Goal: Task Accomplishment & Management: Complete application form

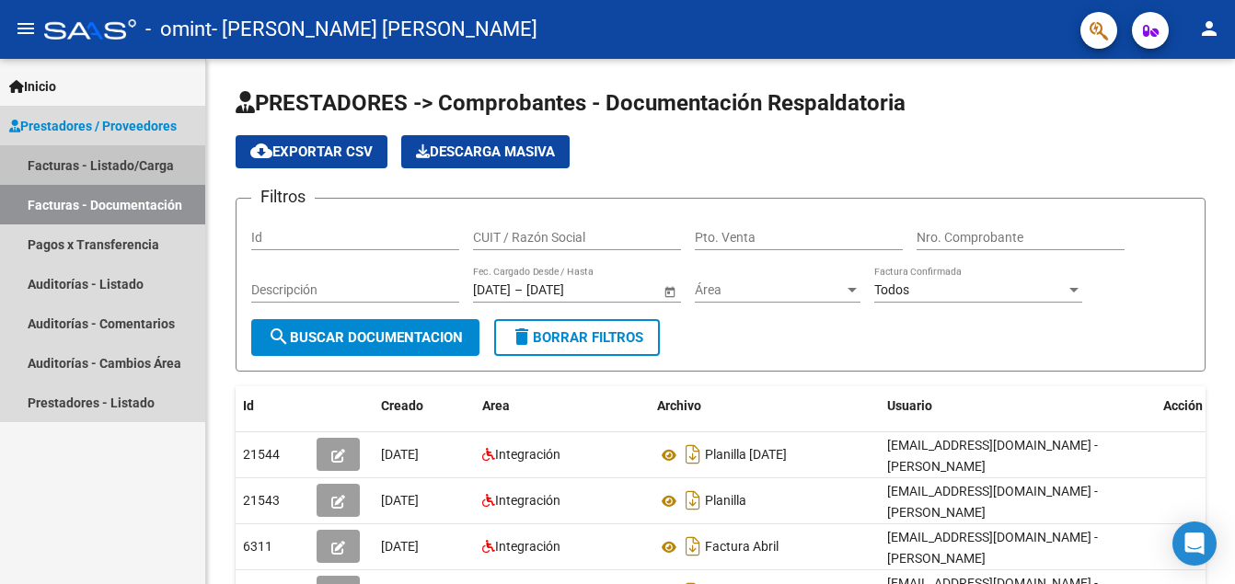
click at [101, 163] on link "Facturas - Listado/Carga" at bounding box center [102, 165] width 205 height 40
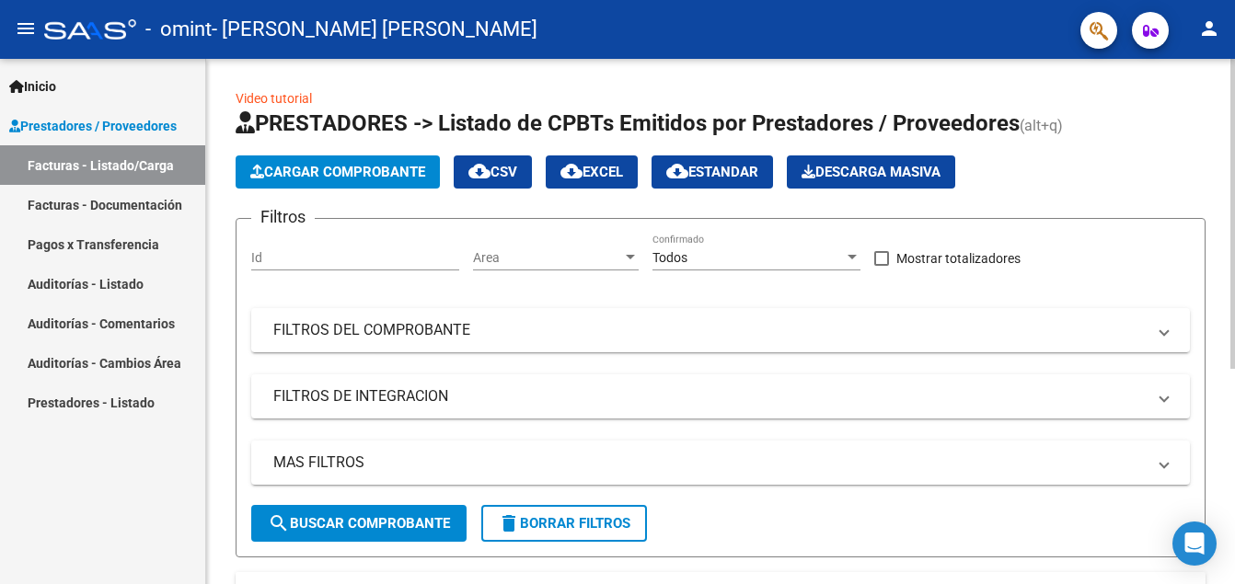
click at [310, 171] on span "Cargar Comprobante" at bounding box center [337, 172] width 175 height 17
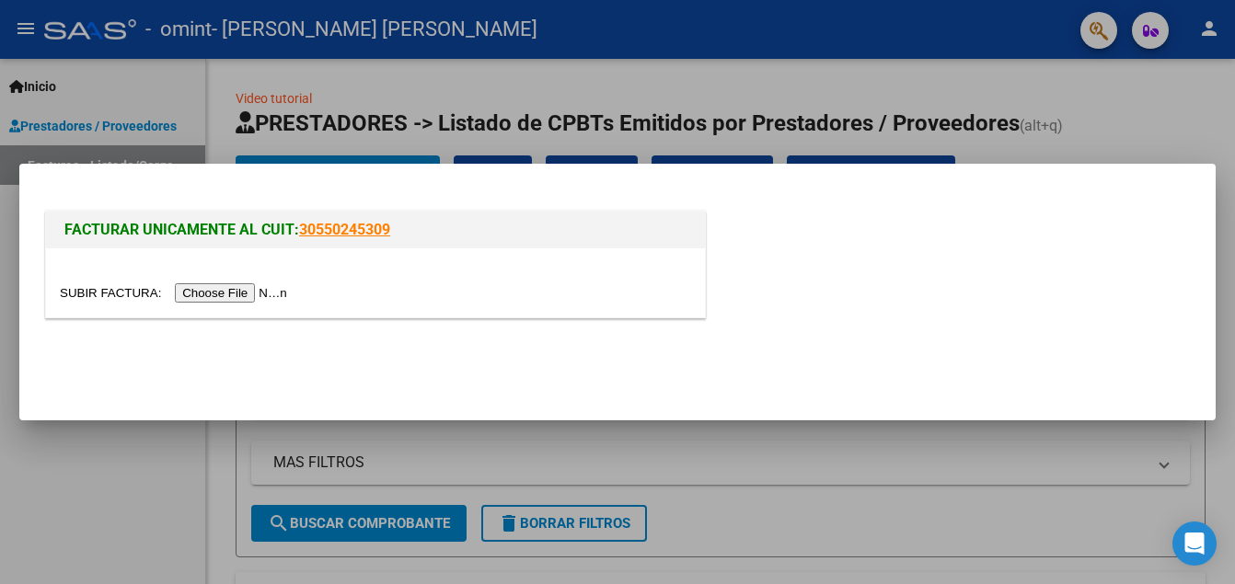
click at [221, 300] on input "file" at bounding box center [176, 292] width 233 height 19
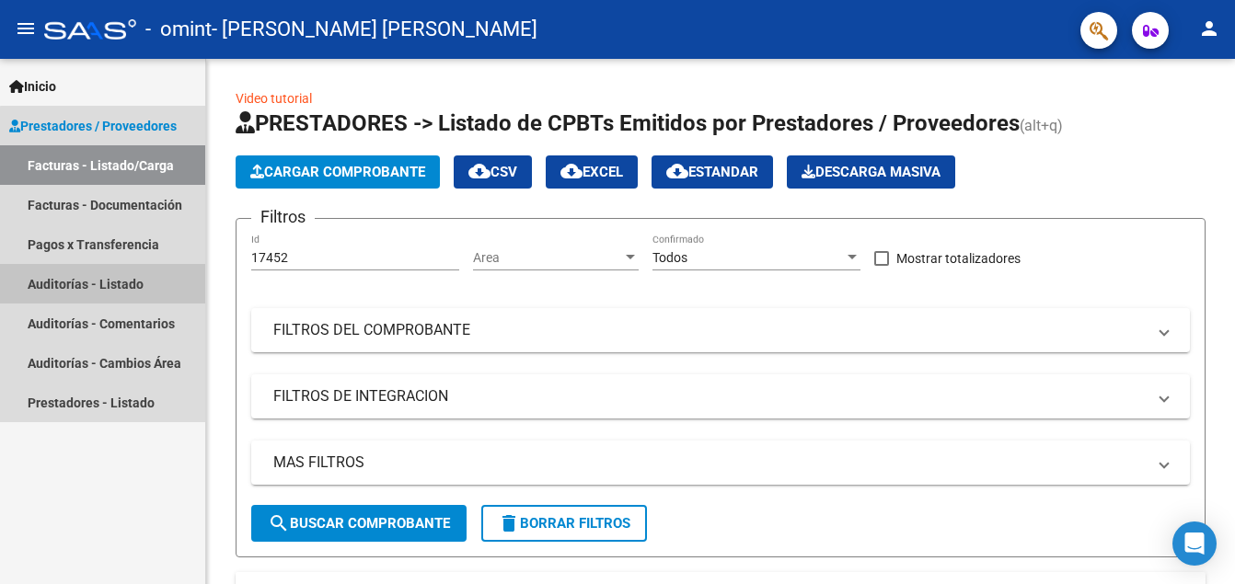
click at [129, 289] on link "Auditorías - Listado" at bounding box center [102, 284] width 205 height 40
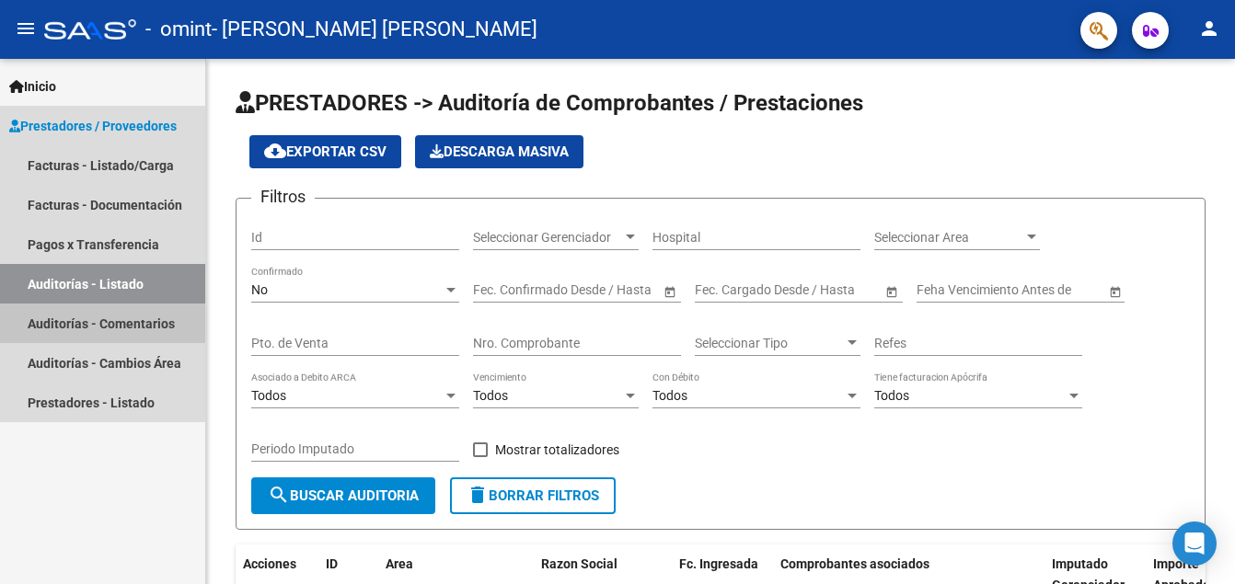
click at [155, 322] on link "Auditorías - Comentarios" at bounding box center [102, 324] width 205 height 40
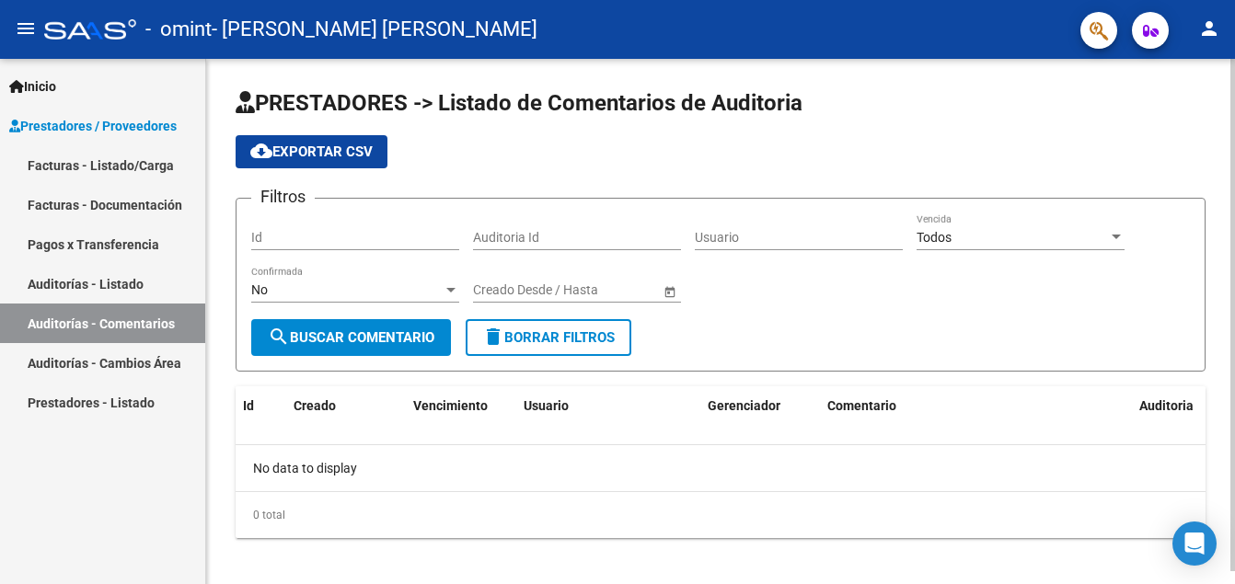
scroll to position [13, 0]
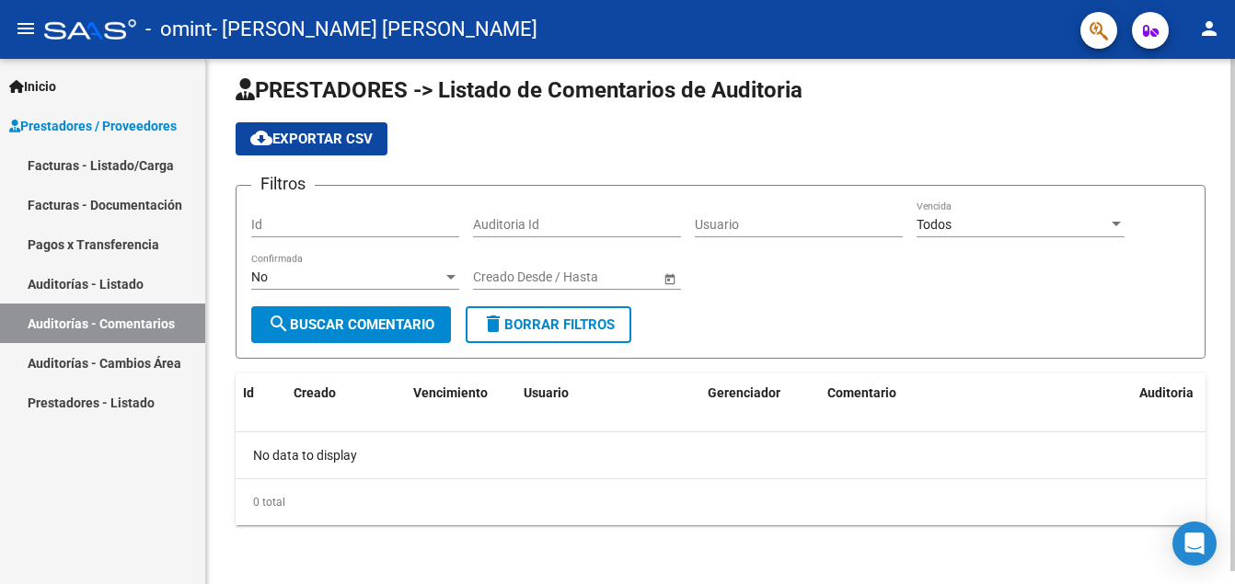
click at [328, 452] on div "No data to display" at bounding box center [721, 455] width 970 height 46
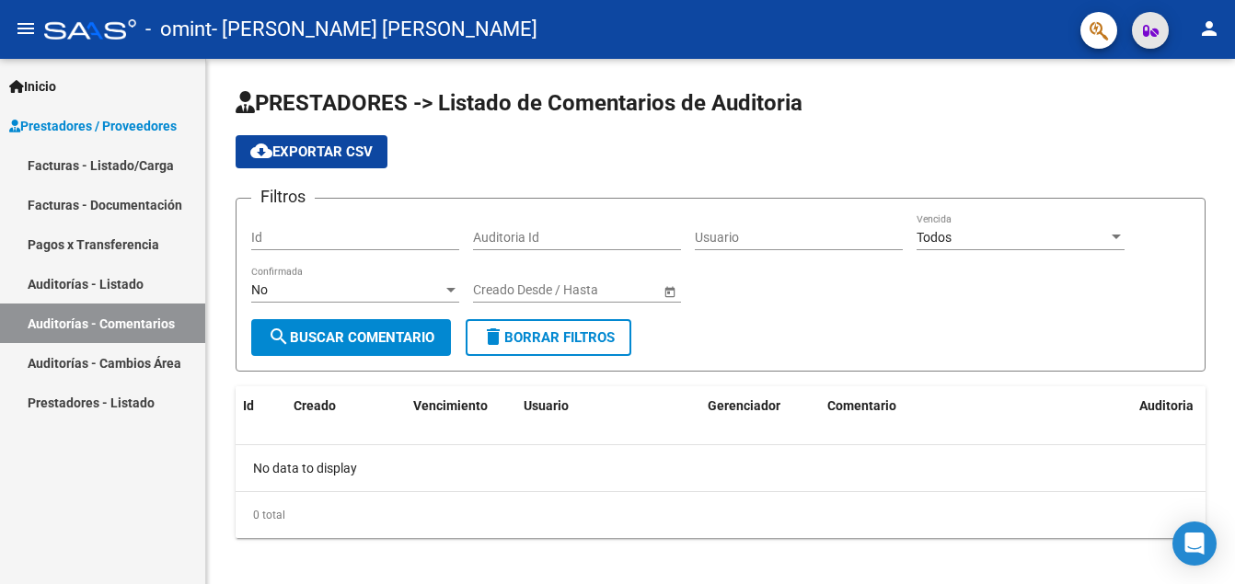
click at [1151, 35] on icon "button" at bounding box center [1151, 31] width 16 height 14
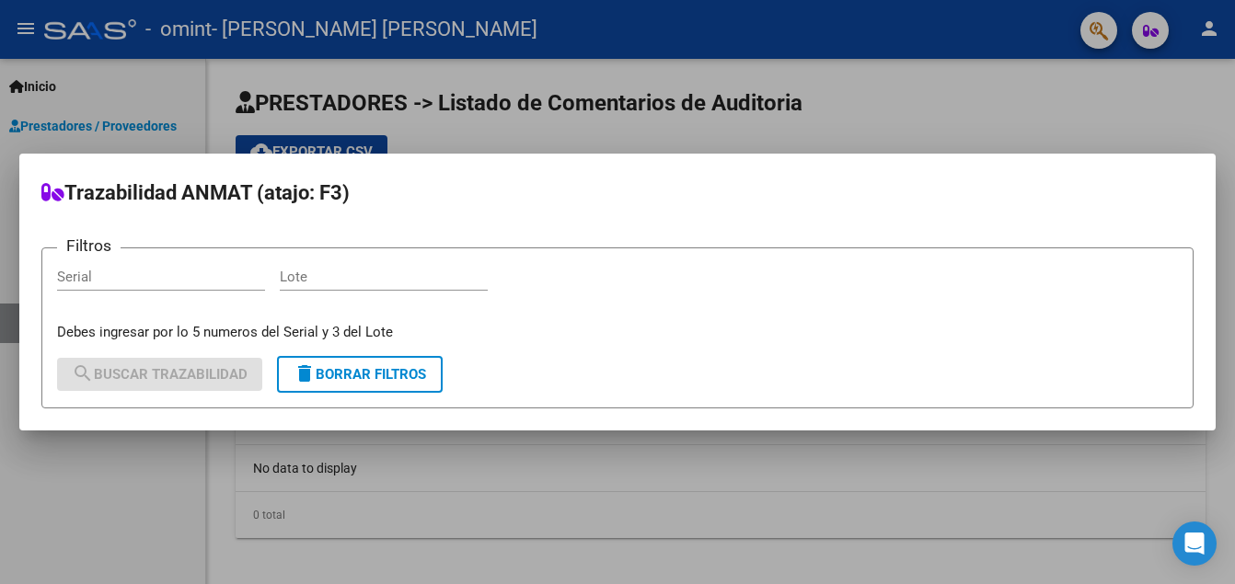
click at [983, 121] on div at bounding box center [617, 292] width 1235 height 584
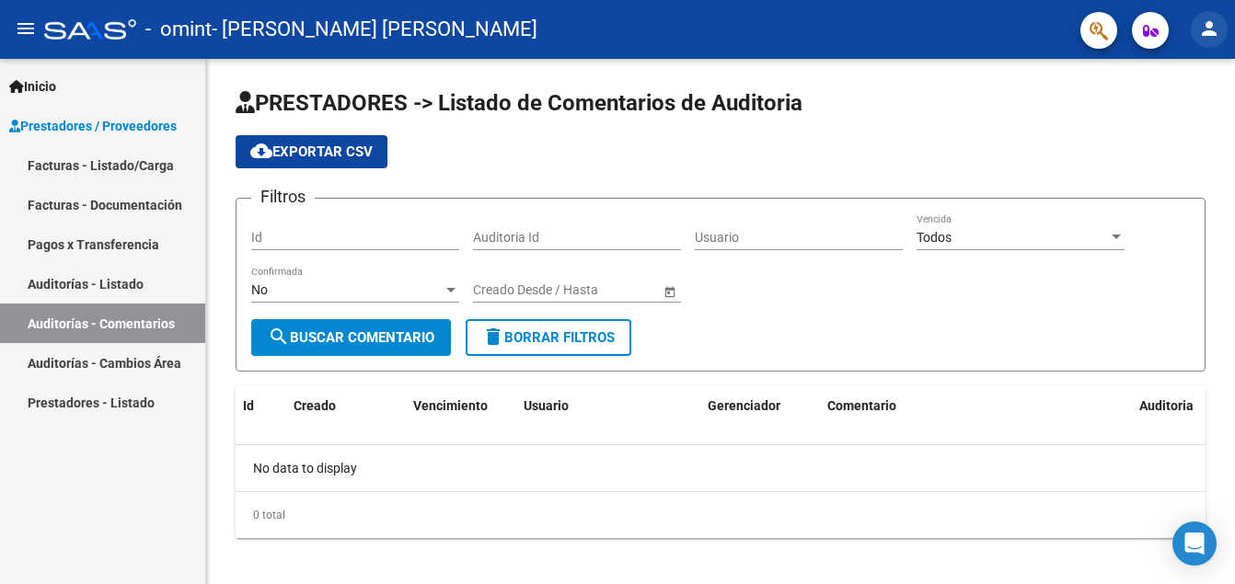
click at [1212, 35] on mat-icon "person" at bounding box center [1209, 28] width 22 height 22
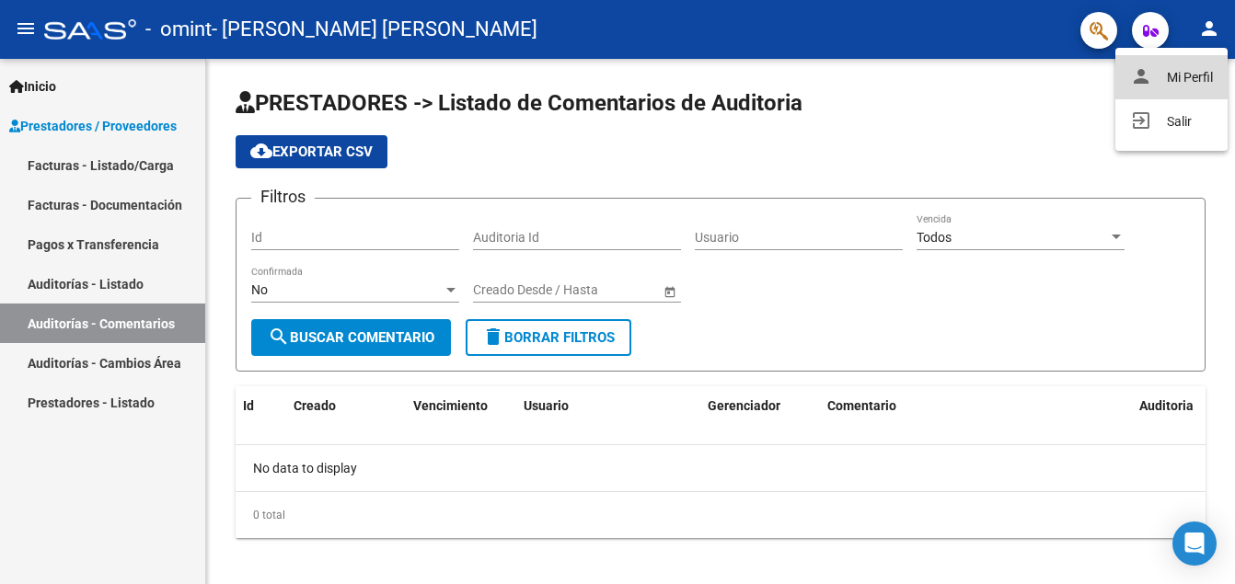
click at [1193, 69] on button "person Mi Perfil" at bounding box center [1171, 77] width 112 height 44
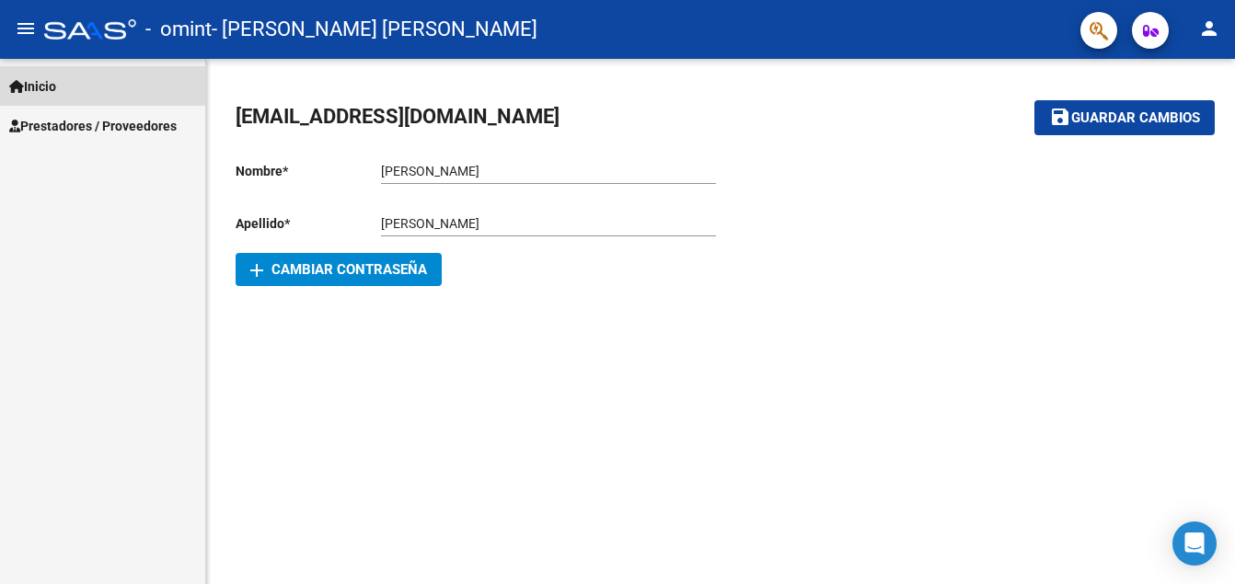
click at [86, 84] on link "Inicio" at bounding box center [102, 86] width 205 height 40
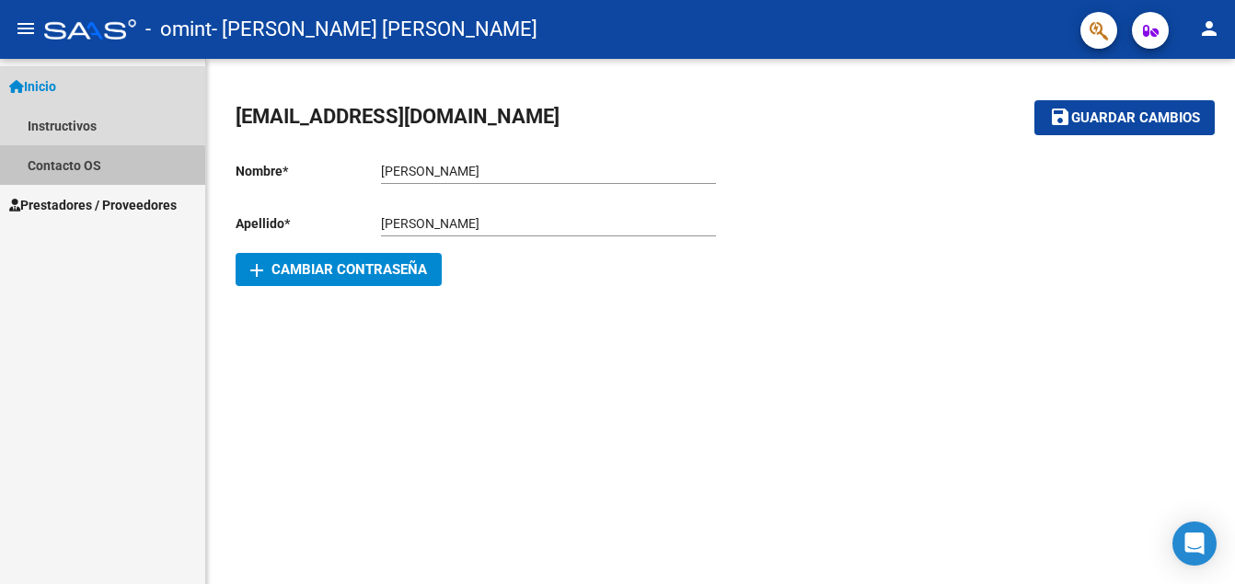
click at [95, 167] on link "Contacto OS" at bounding box center [102, 165] width 205 height 40
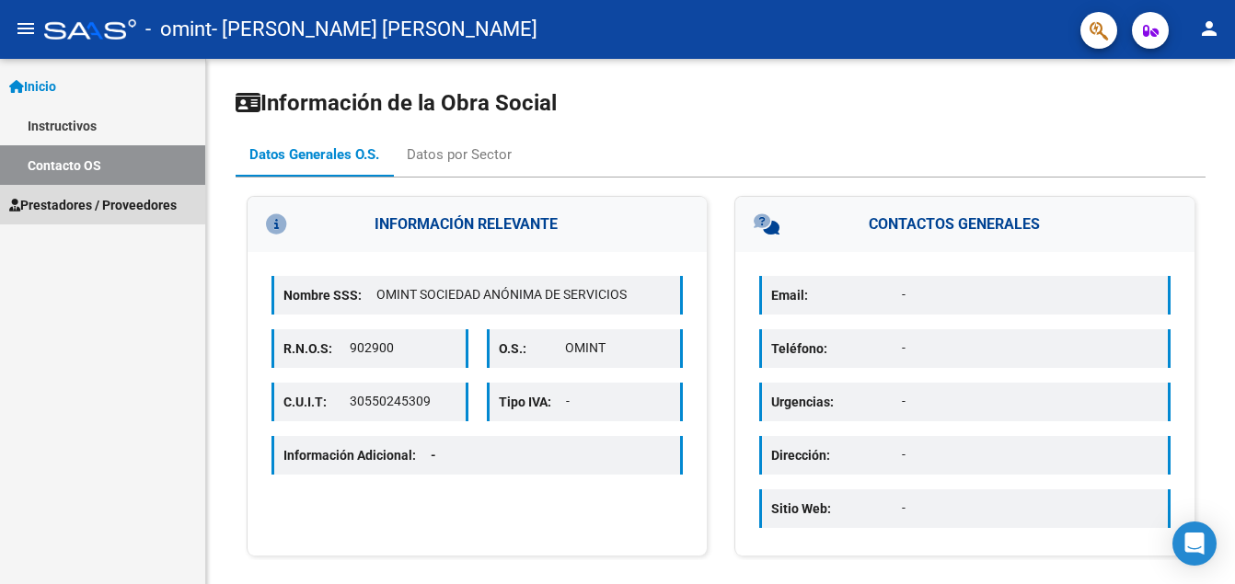
click at [98, 201] on span "Prestadores / Proveedores" at bounding box center [92, 205] width 167 height 20
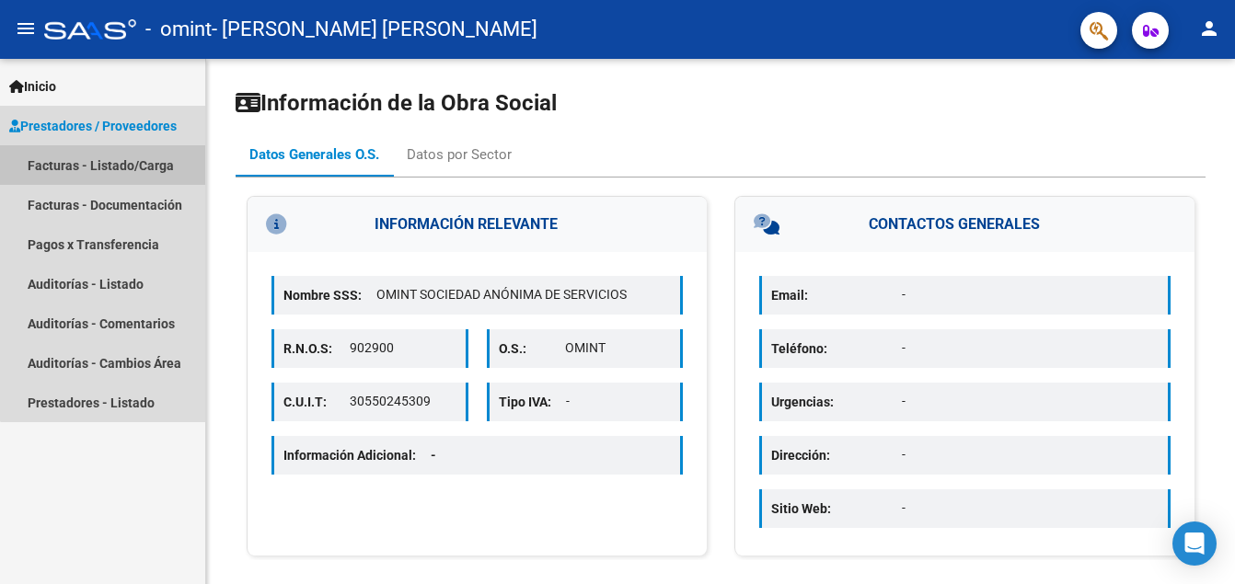
click at [148, 167] on link "Facturas - Listado/Carga" at bounding box center [102, 165] width 205 height 40
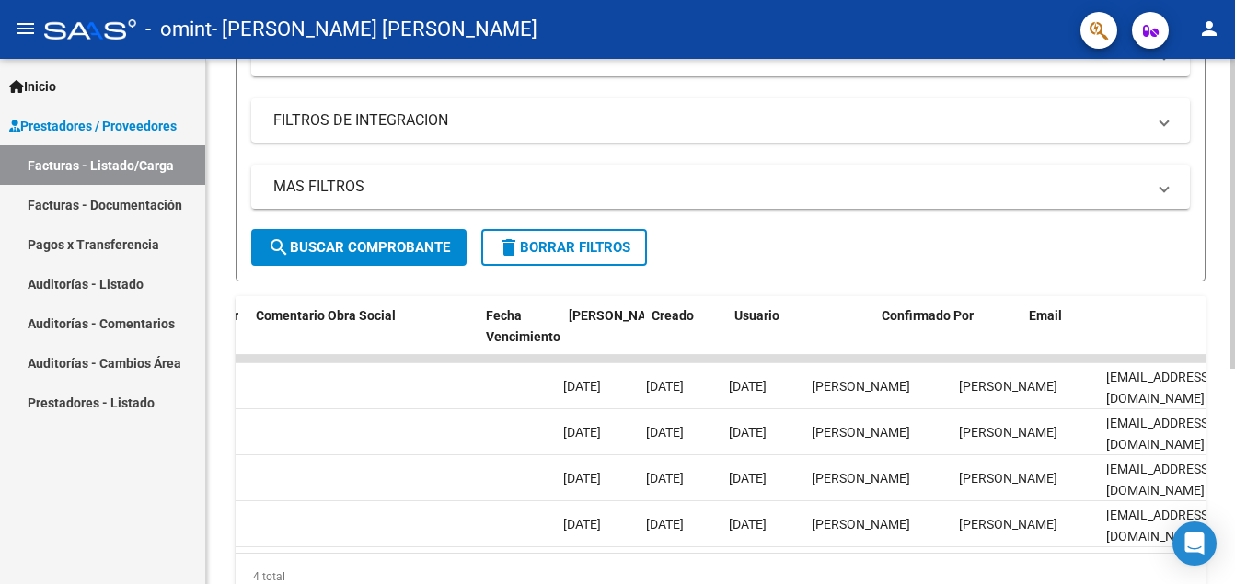
scroll to position [0, 2910]
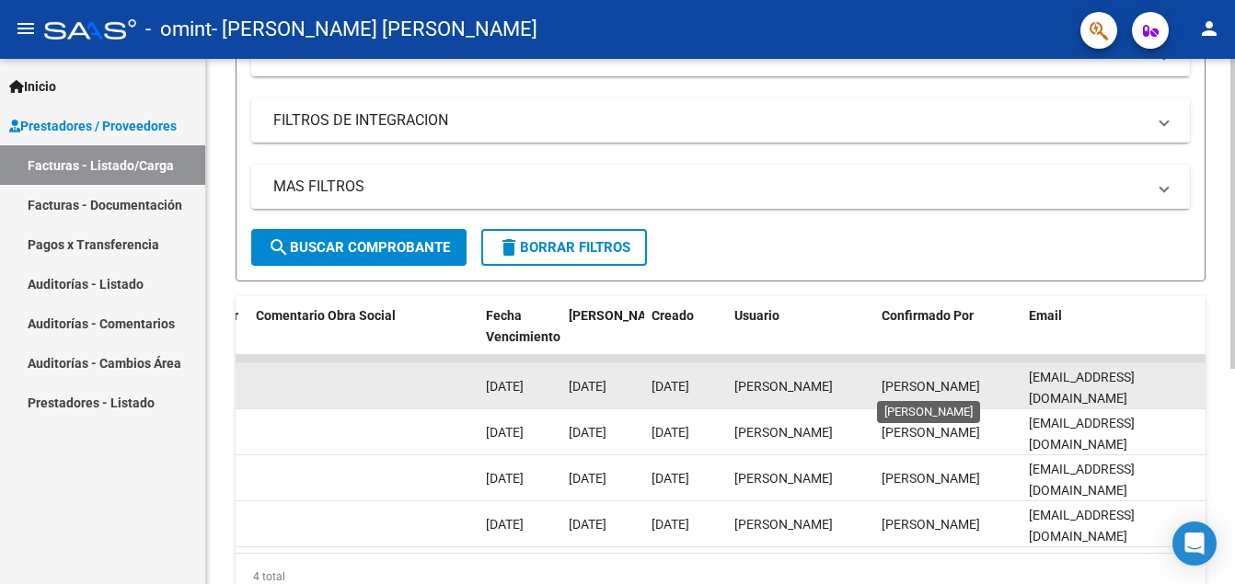
click at [951, 389] on span "[PERSON_NAME]" at bounding box center [931, 386] width 98 height 15
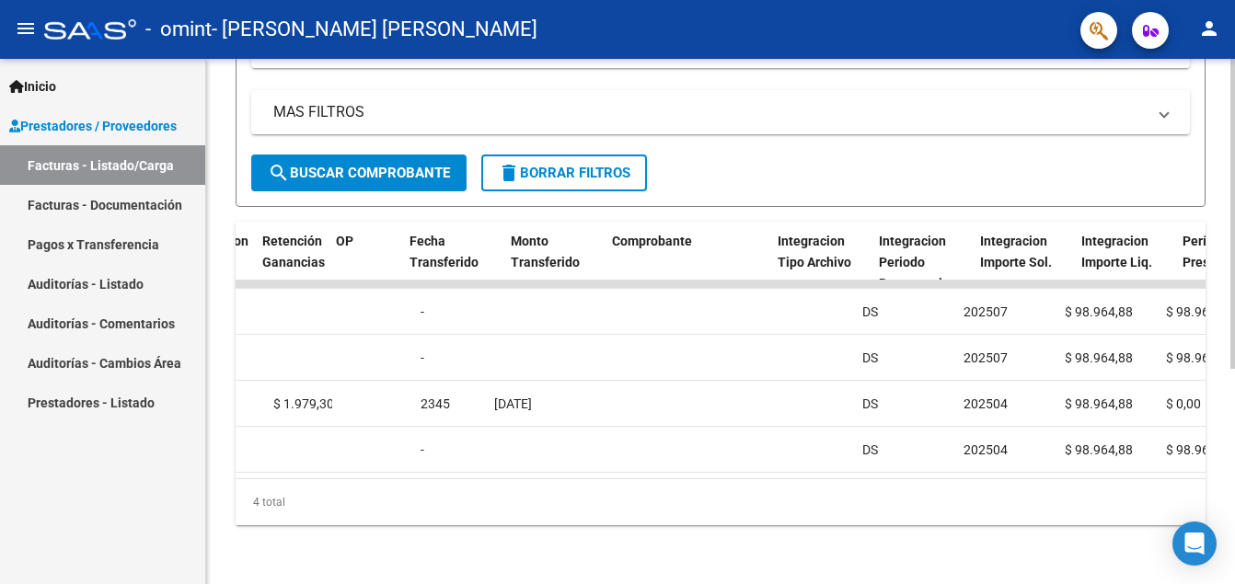
scroll to position [0, 1335]
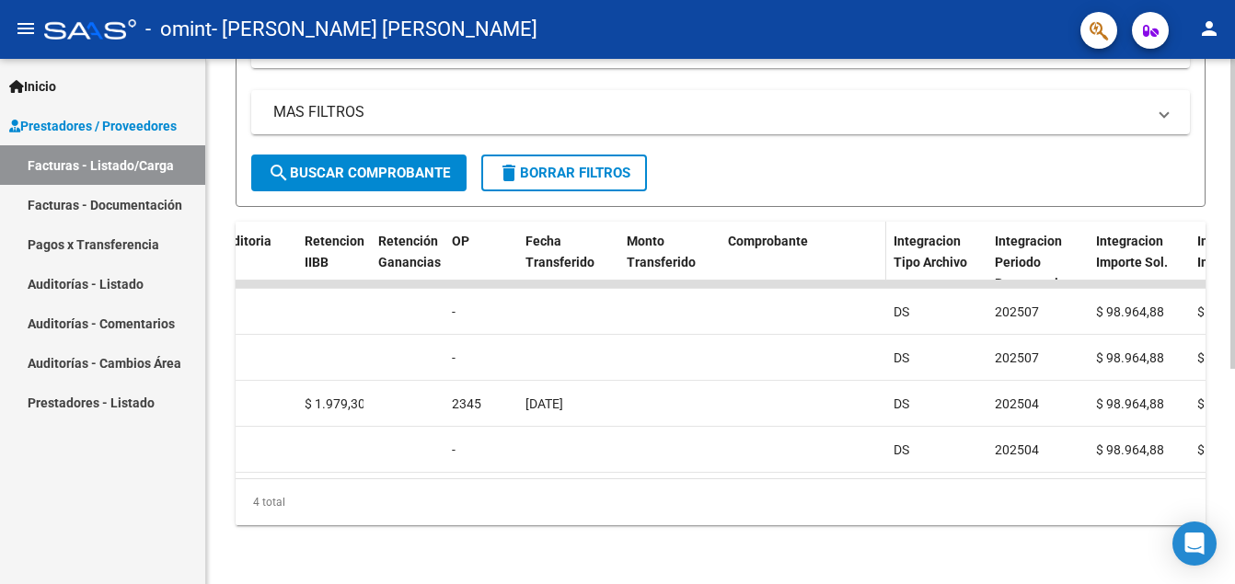
click at [753, 231] on div "Comprobante" at bounding box center [803, 241] width 151 height 21
click at [759, 234] on span "Comprobante" at bounding box center [768, 241] width 80 height 15
drag, startPoint x: 694, startPoint y: 480, endPoint x: 741, endPoint y: 483, distance: 47.0
click at [741, 483] on div "4 total" at bounding box center [721, 502] width 970 height 46
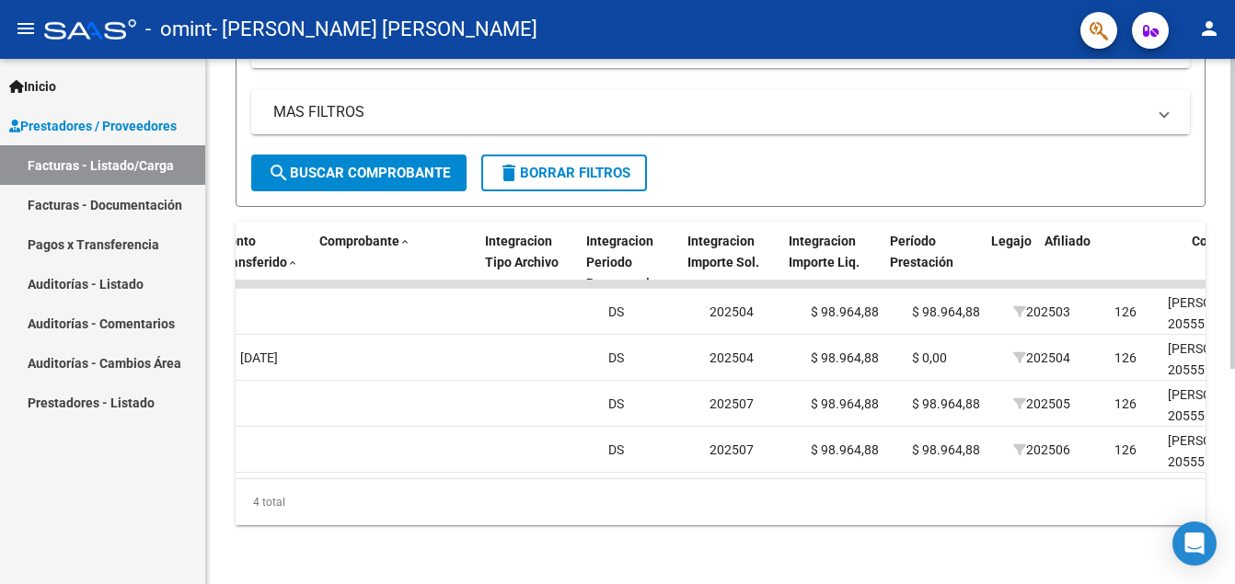
scroll to position [0, 1820]
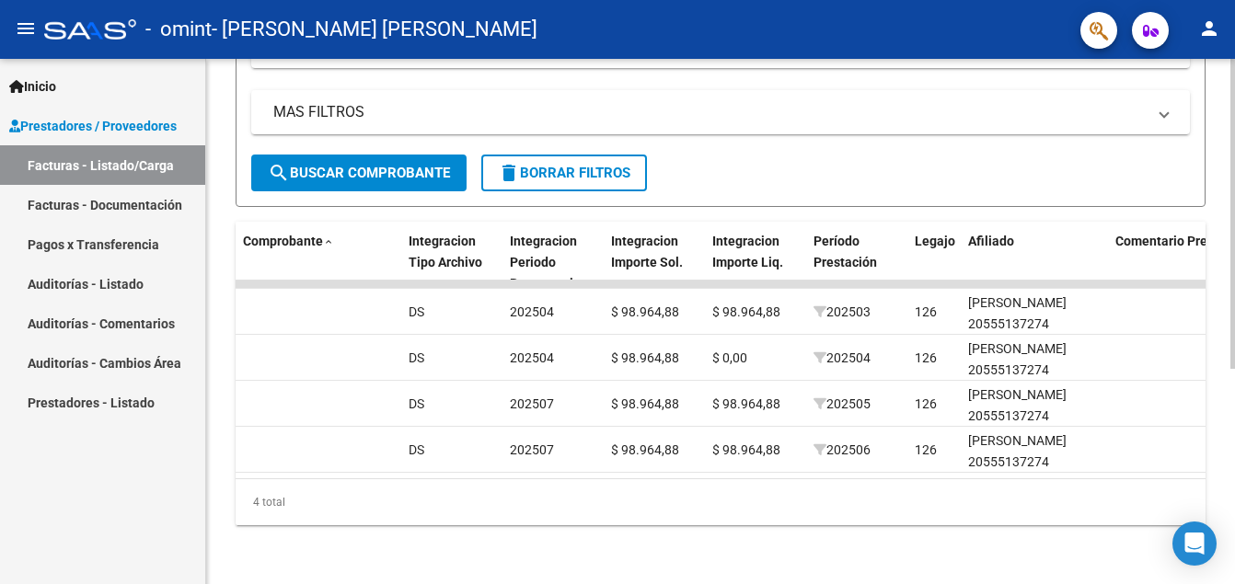
click at [1153, 234] on span "Comentario Prestador / Gerenciador" at bounding box center [1221, 241] width 213 height 15
click at [343, 165] on span "search Buscar Comprobante" at bounding box center [359, 173] width 182 height 17
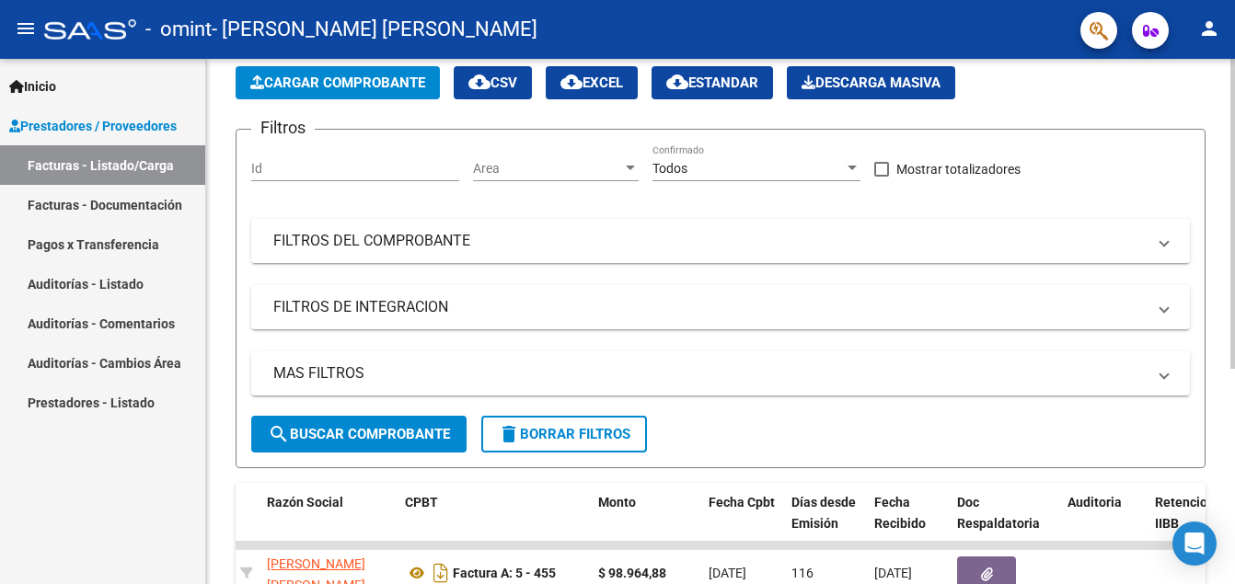
scroll to position [0, 0]
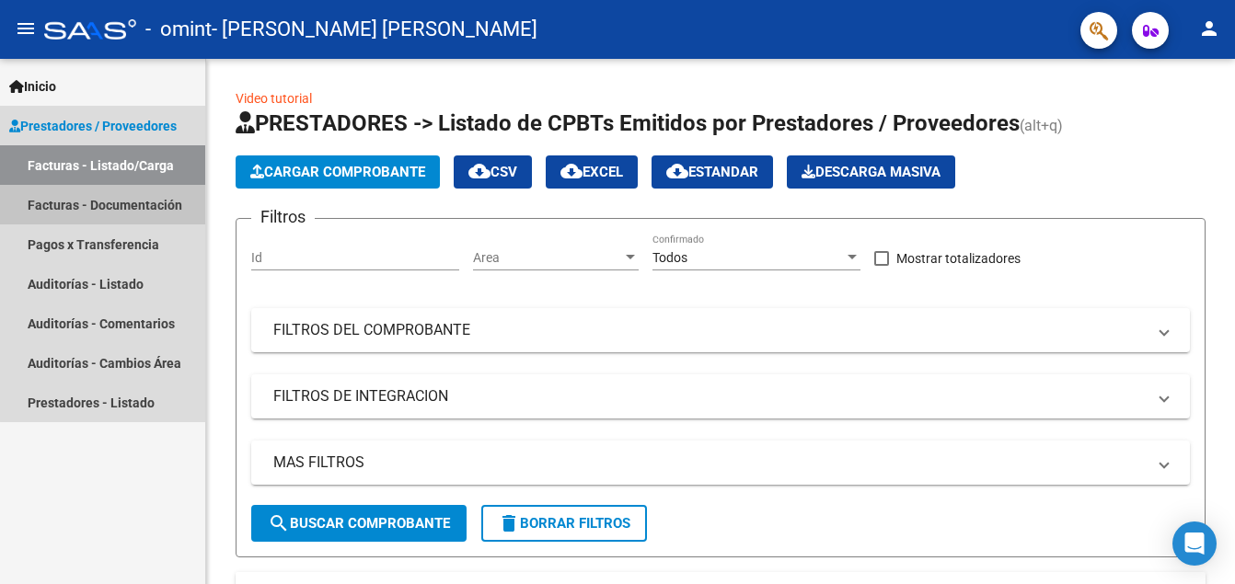
click at [161, 207] on link "Facturas - Documentación" at bounding box center [102, 205] width 205 height 40
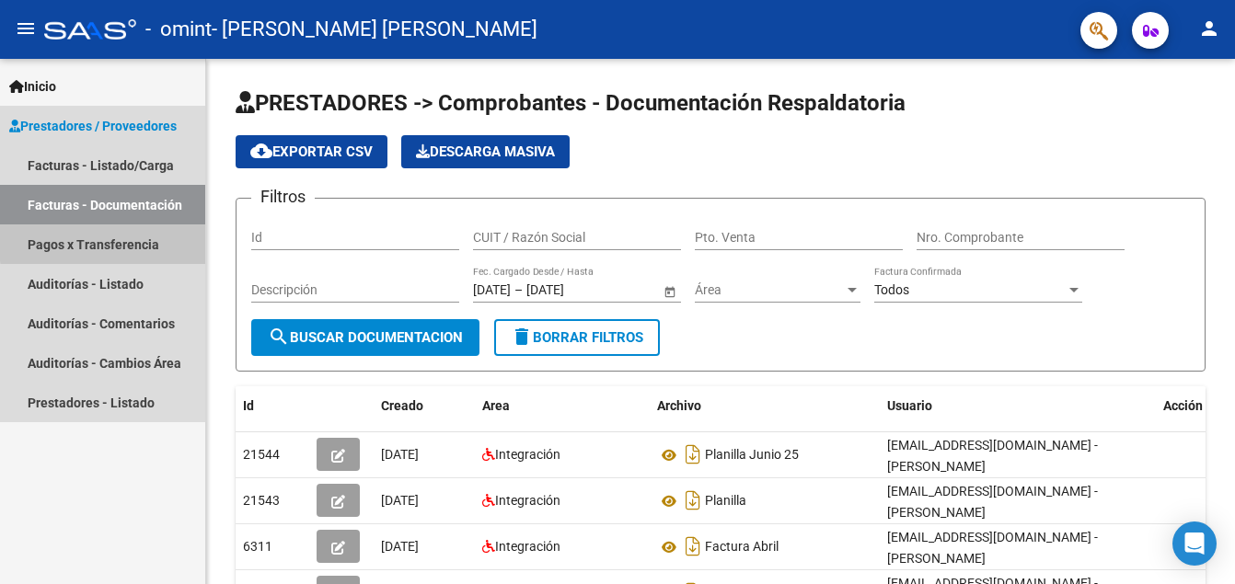
click at [148, 239] on link "Pagos x Transferencia" at bounding box center [102, 245] width 205 height 40
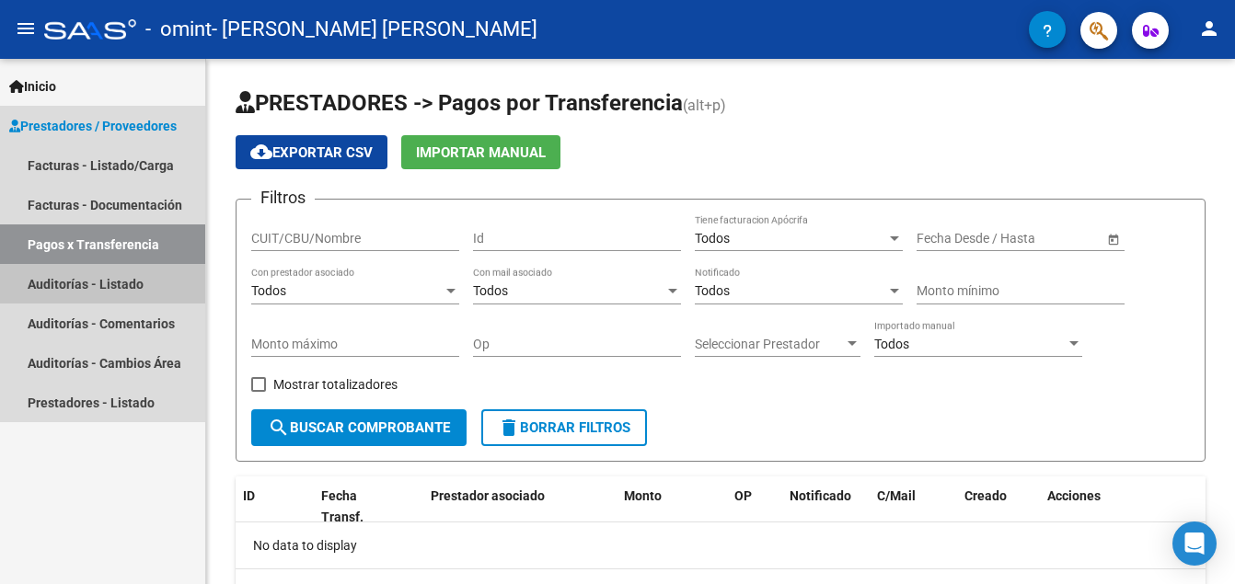
click at [109, 287] on link "Auditorías - Listado" at bounding box center [102, 284] width 205 height 40
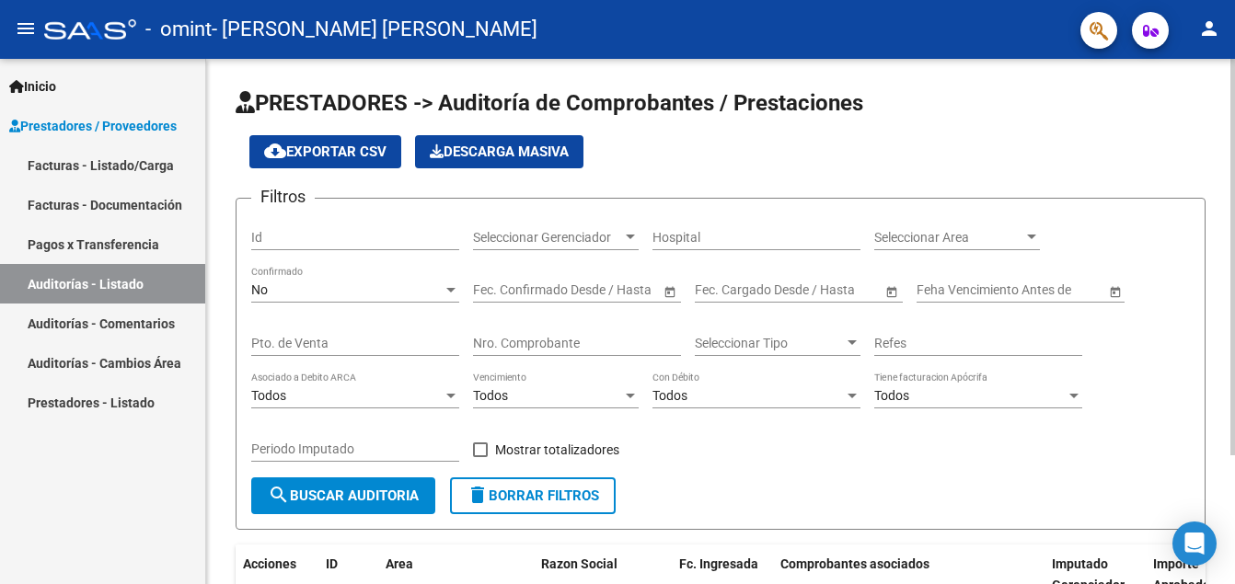
click at [338, 387] on div "Todos Asociado a Debito ARCA" at bounding box center [355, 390] width 208 height 37
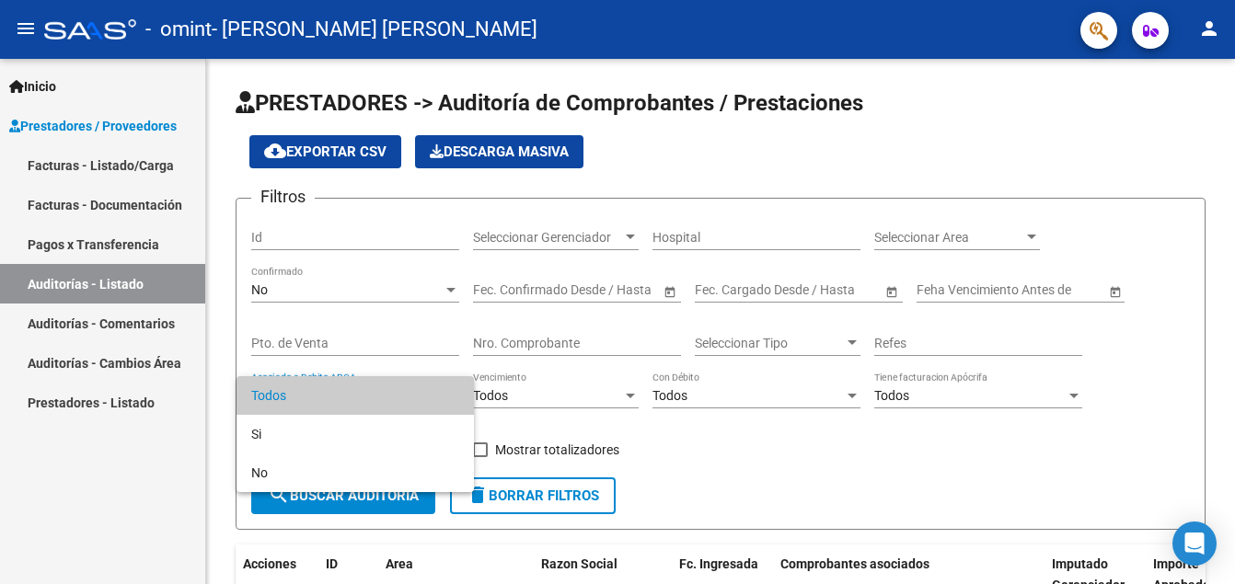
click at [367, 499] on div at bounding box center [617, 292] width 1235 height 584
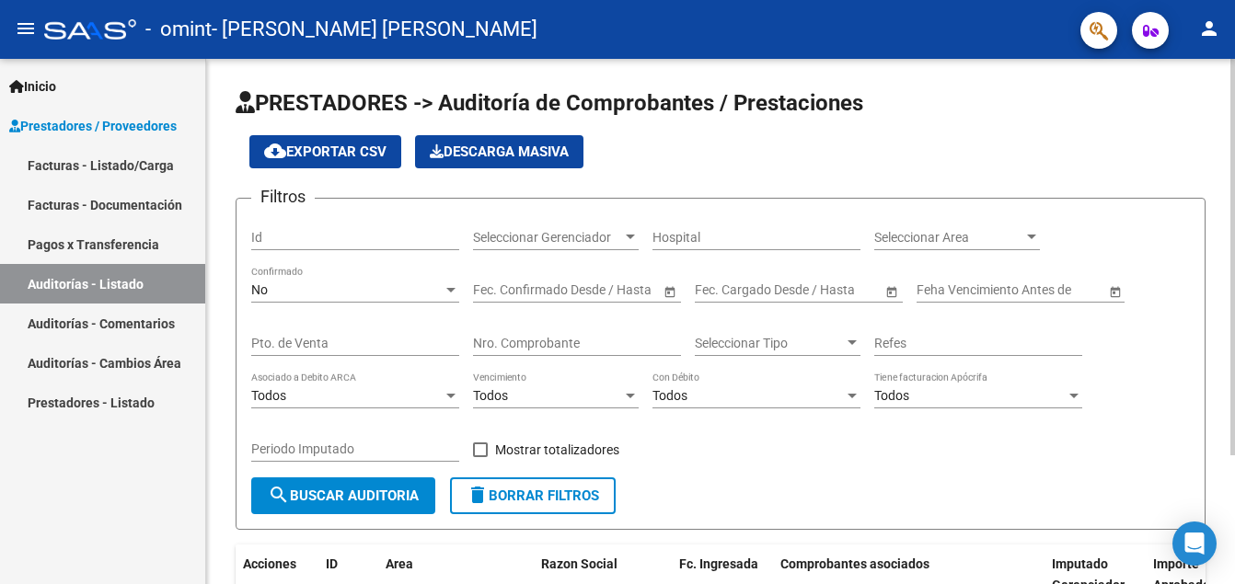
click at [378, 499] on span "search Buscar Auditoria" at bounding box center [343, 496] width 151 height 17
click at [562, 160] on button "Descarga Masiva" at bounding box center [499, 151] width 168 height 33
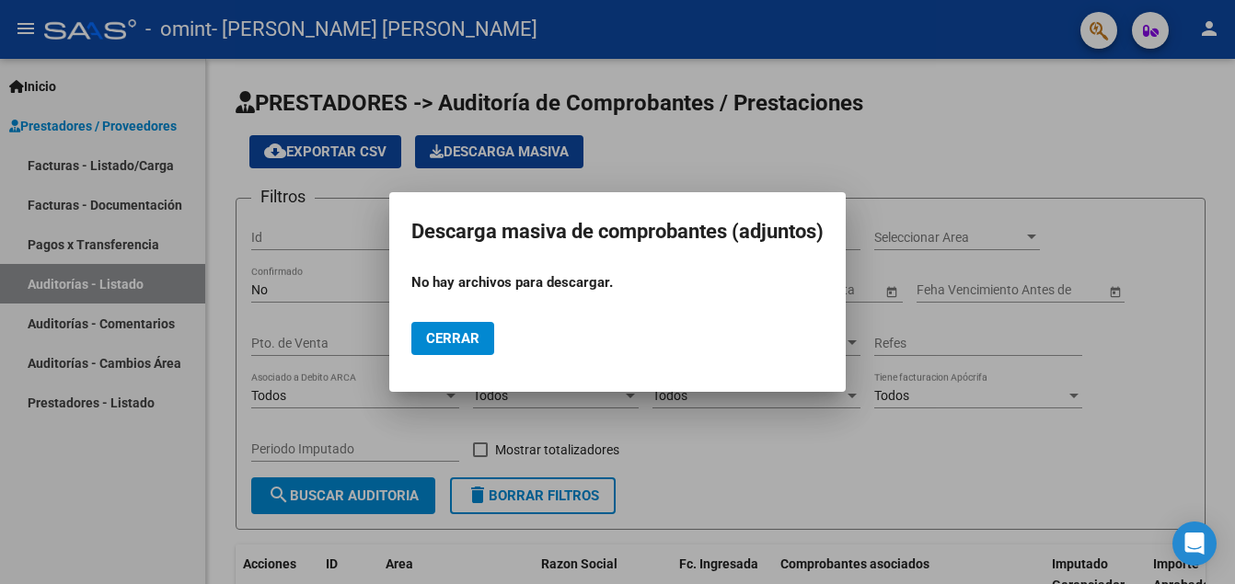
click at [686, 170] on div at bounding box center [617, 292] width 1235 height 584
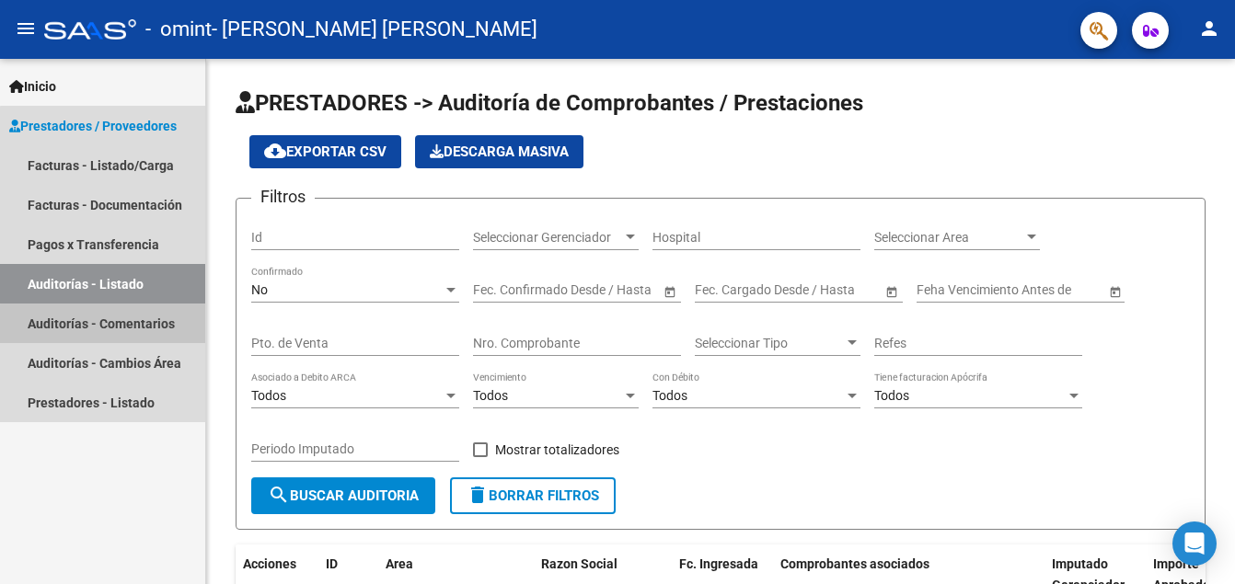
click at [124, 334] on link "Auditorías - Comentarios" at bounding box center [102, 324] width 205 height 40
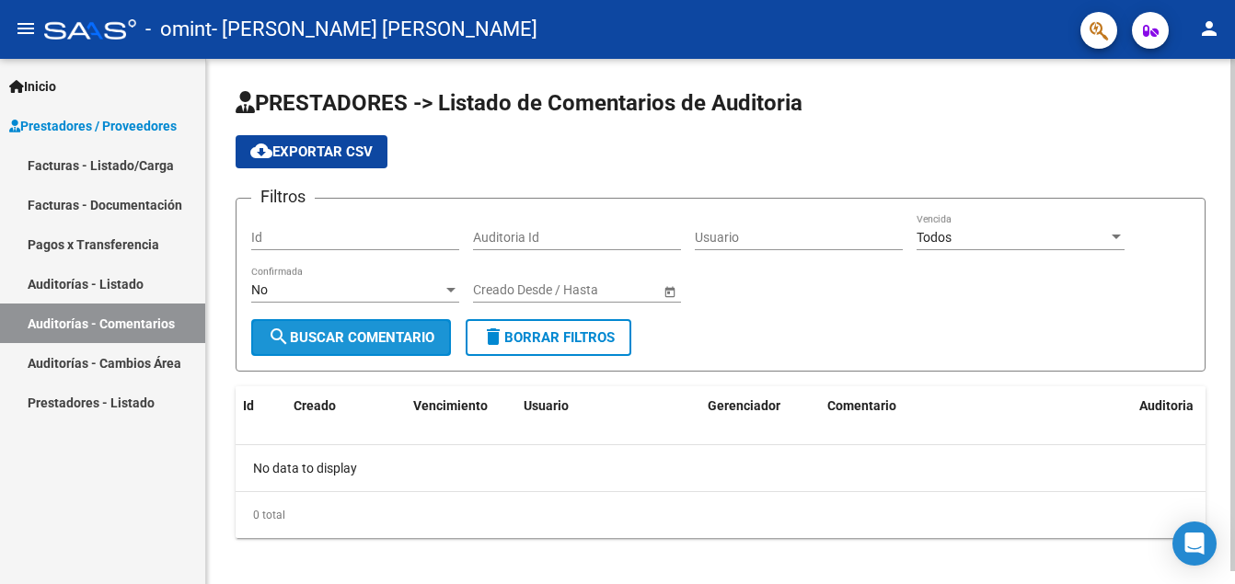
click at [379, 350] on button "search Buscar Comentario" at bounding box center [351, 337] width 200 height 37
click at [349, 248] on div "Id" at bounding box center [355, 231] width 208 height 37
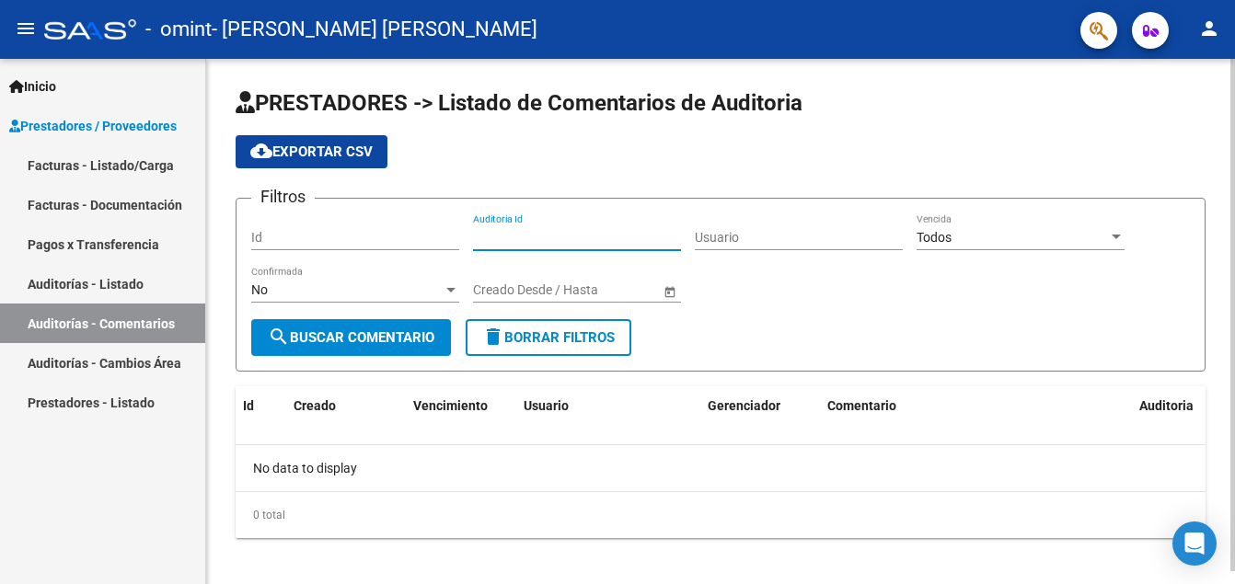
click at [522, 236] on input "Auditoria Id" at bounding box center [577, 238] width 208 height 16
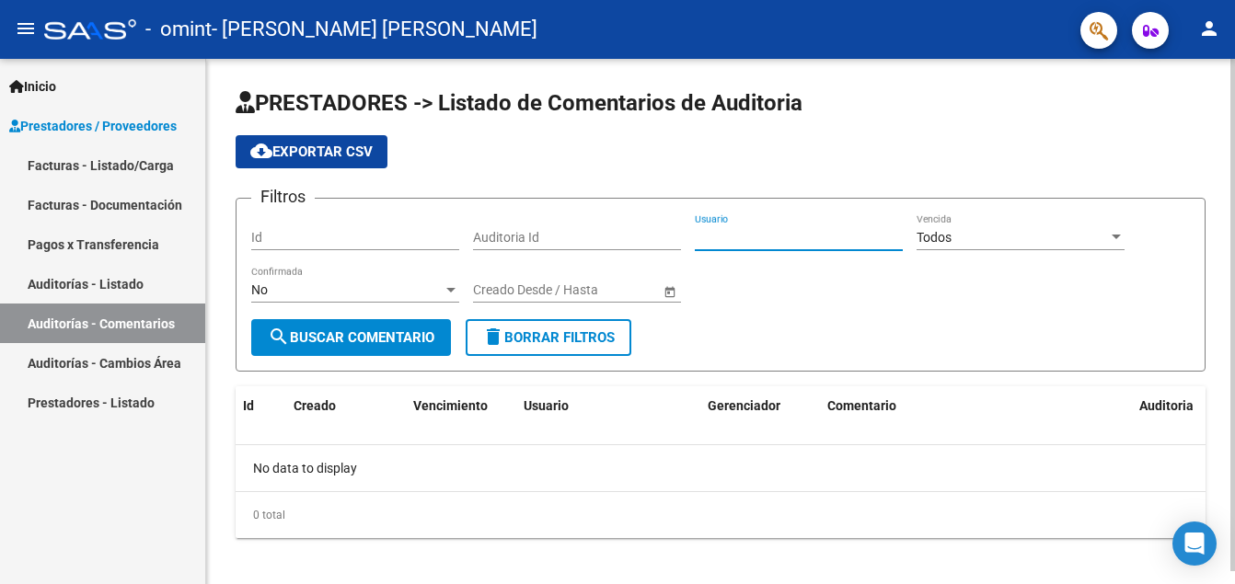
click at [794, 235] on input "Usuario" at bounding box center [799, 238] width 208 height 16
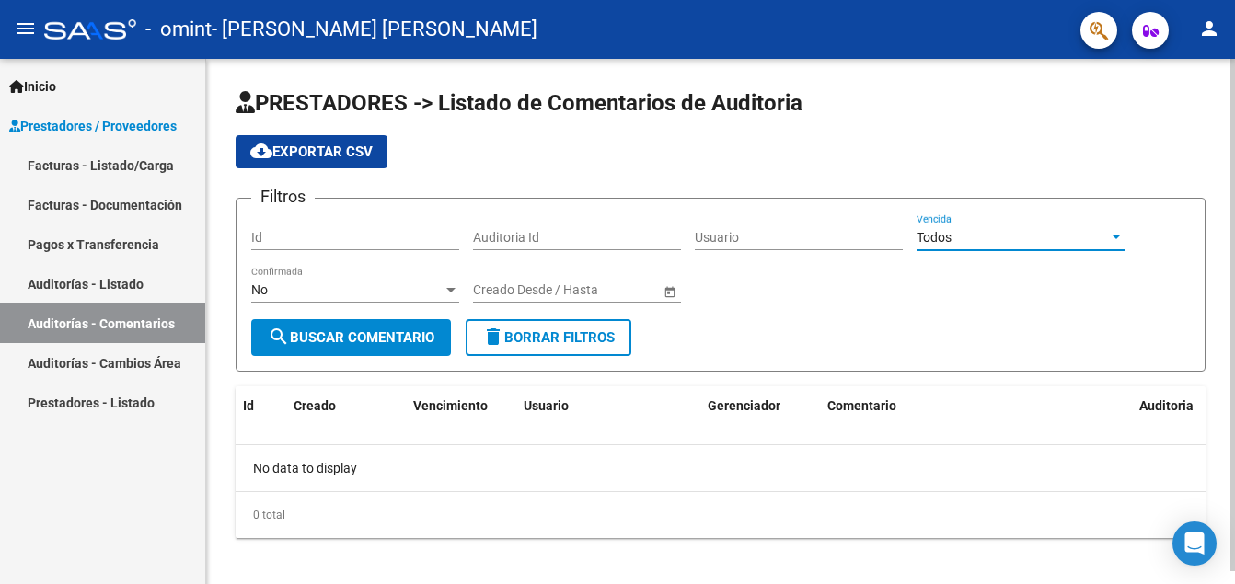
click at [1073, 238] on div "Todos" at bounding box center [1011, 238] width 191 height 16
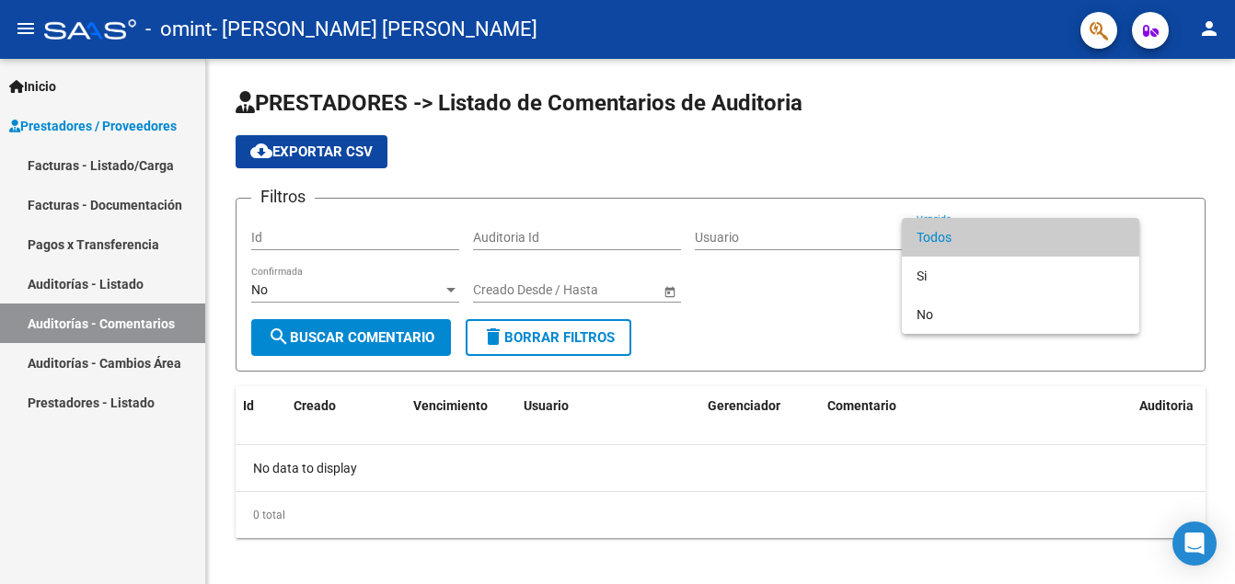
click at [965, 174] on div at bounding box center [617, 292] width 1235 height 584
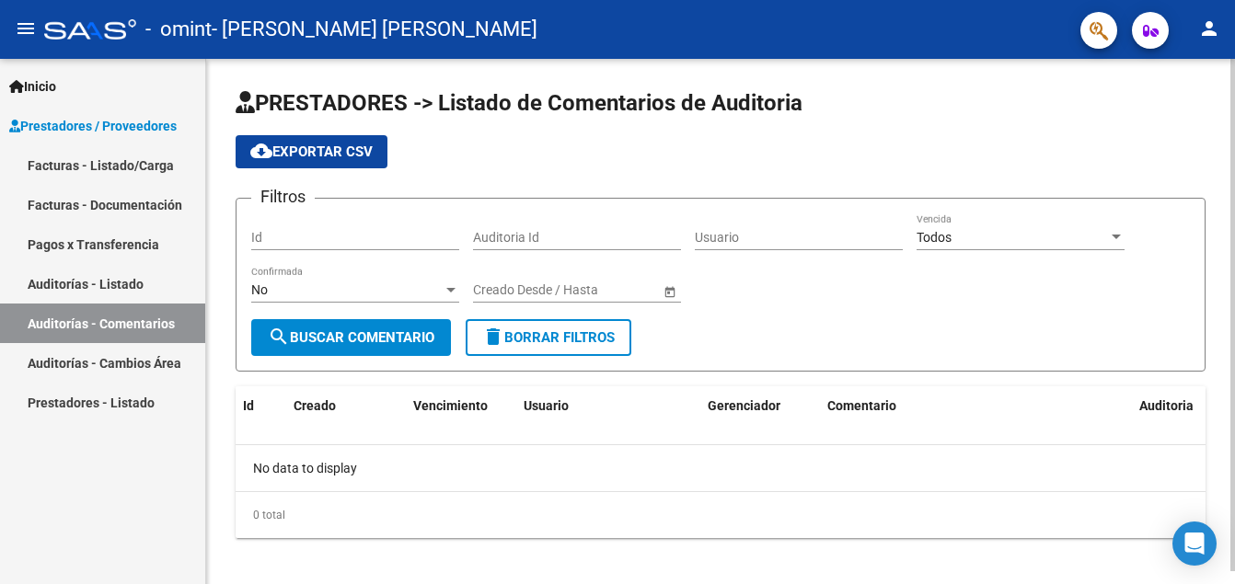
click at [665, 296] on span "Open calendar" at bounding box center [670, 291] width 44 height 44
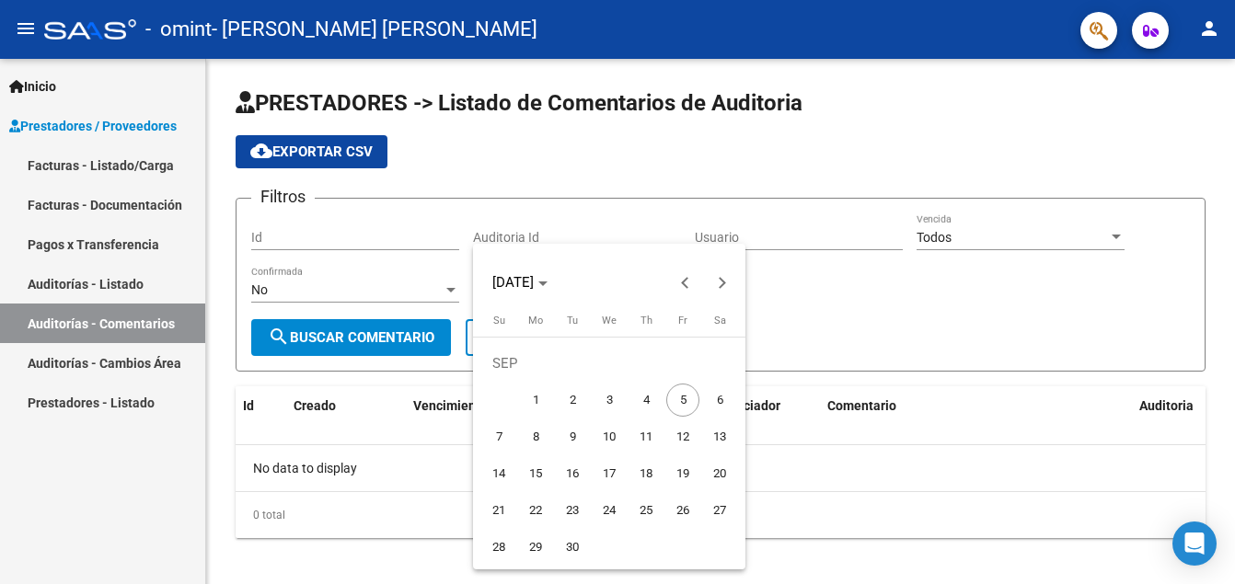
click at [540, 397] on span "1" at bounding box center [535, 400] width 33 height 33
click at [677, 288] on span "Previous month" at bounding box center [685, 282] width 37 height 37
click at [673, 362] on span "1" at bounding box center [682, 363] width 33 height 33
type input "[DATE]"
click at [429, 342] on div at bounding box center [617, 292] width 1235 height 584
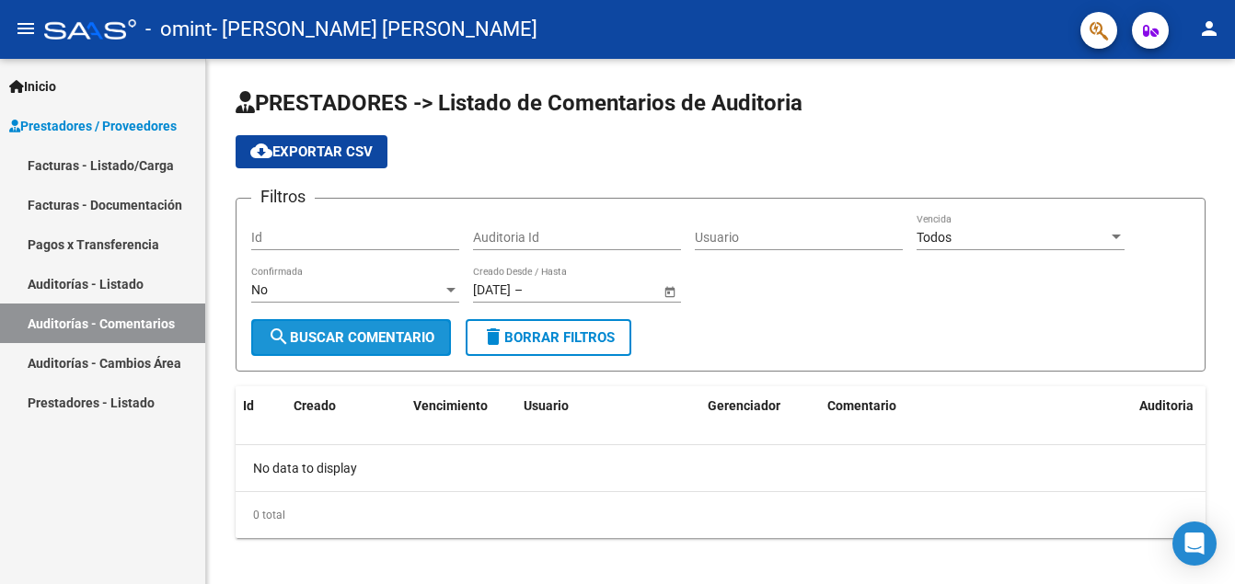
click at [429, 342] on span "search Buscar Comentario" at bounding box center [351, 337] width 167 height 17
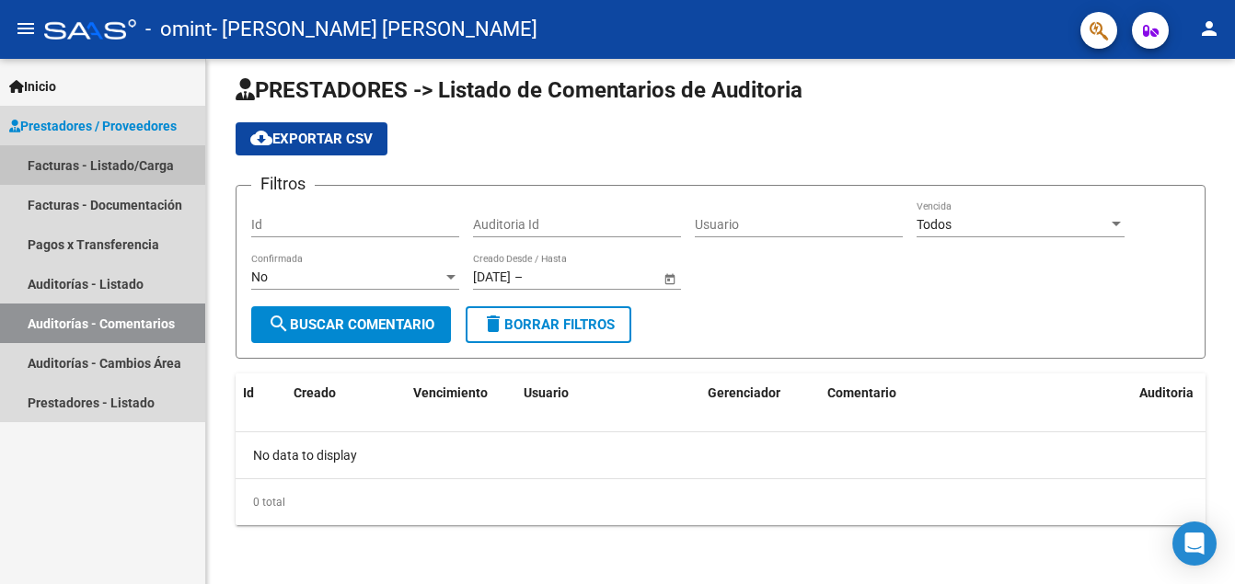
click at [125, 159] on link "Facturas - Listado/Carga" at bounding box center [102, 165] width 205 height 40
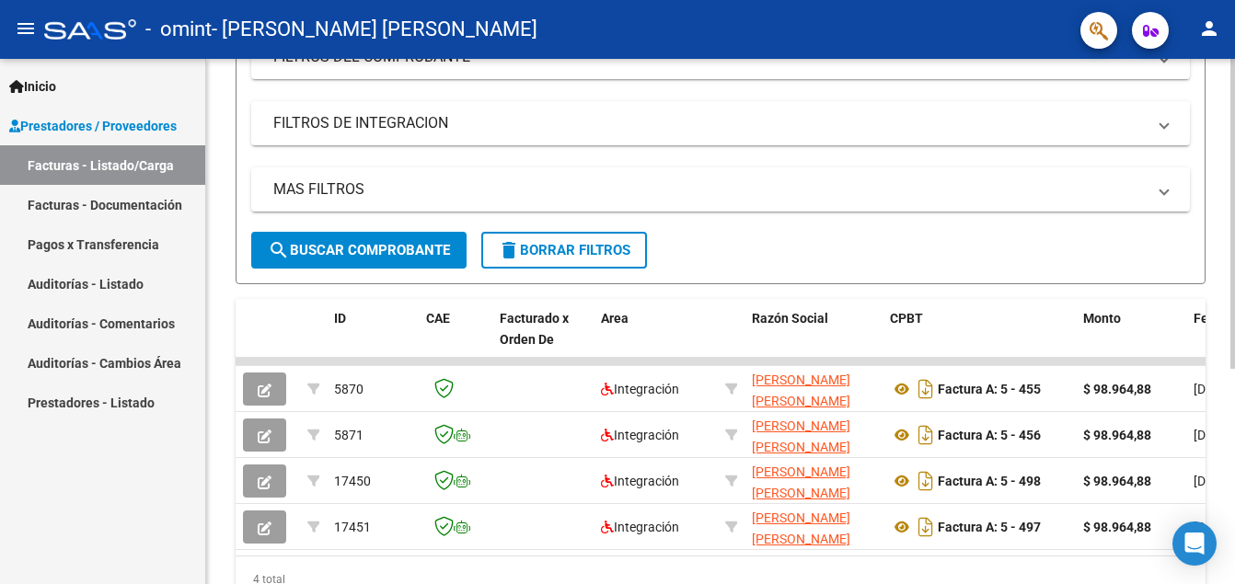
scroll to position [365, 0]
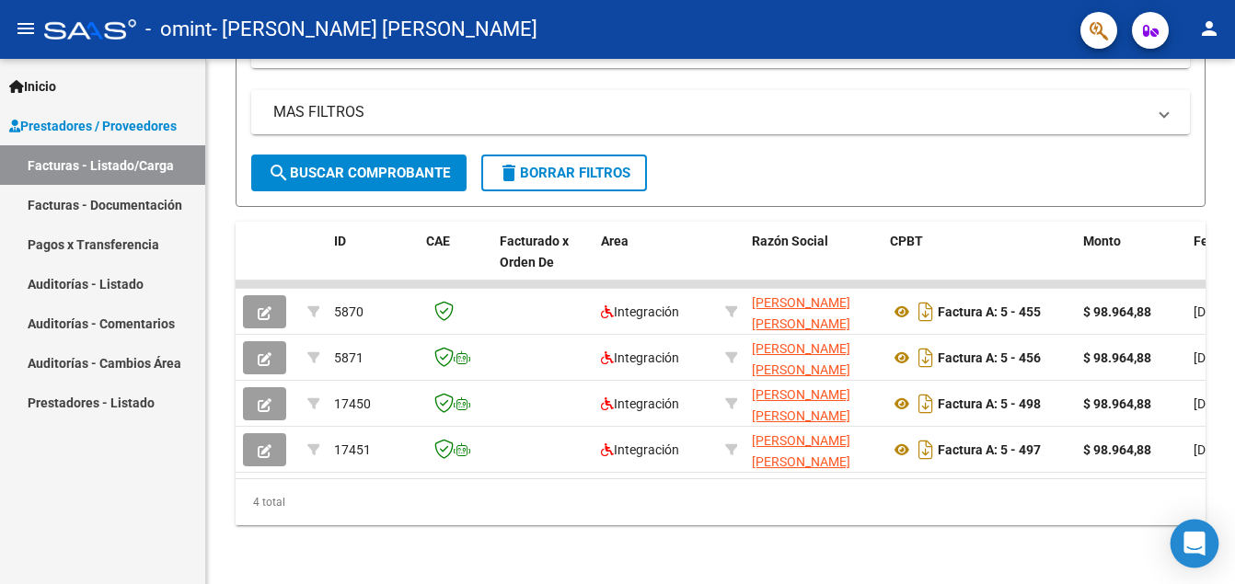
click at [1181, 544] on div "Open Intercom Messenger" at bounding box center [1194, 544] width 49 height 49
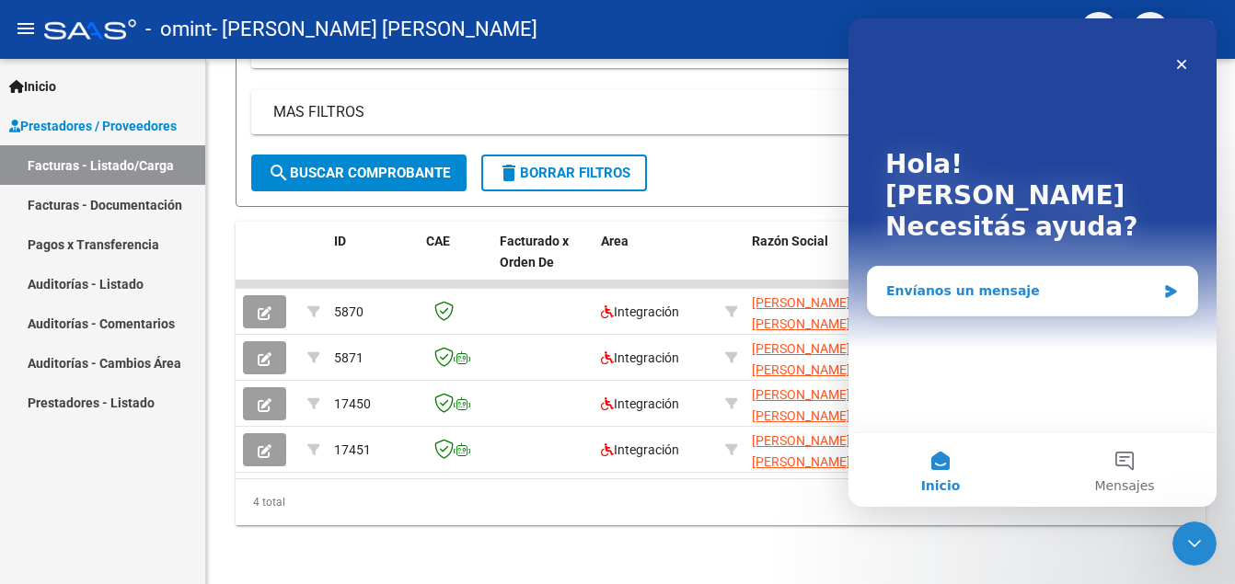
scroll to position [0, 0]
click at [1055, 276] on div "Envíanos un mensaje" at bounding box center [1032, 291] width 329 height 49
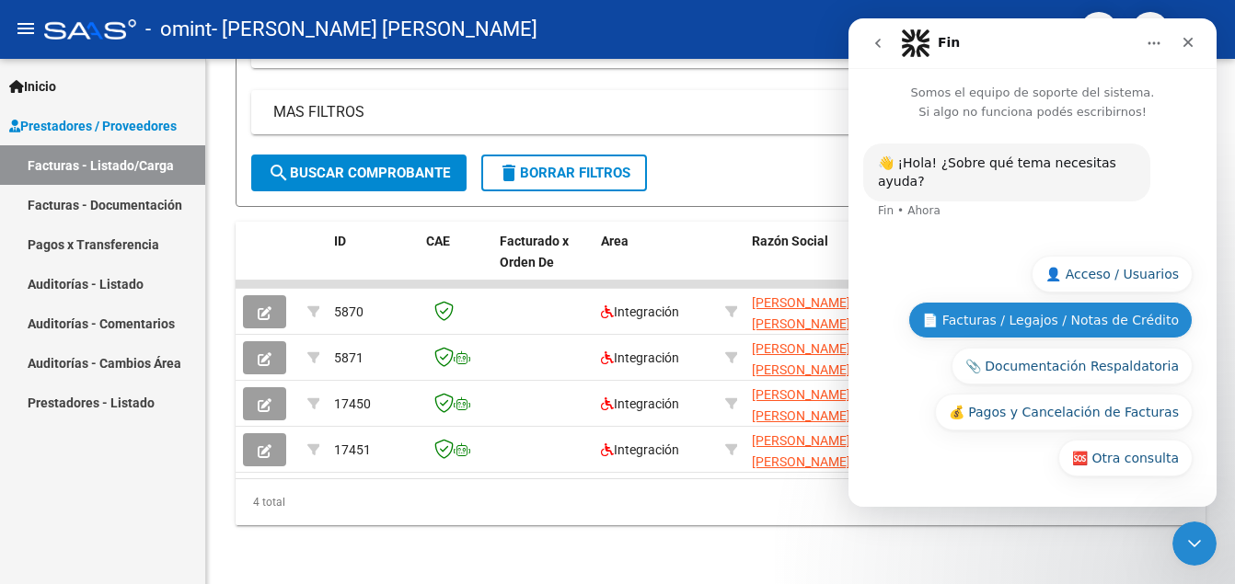
click at [1101, 335] on button "📄 Facturas / Legajos / Notas de Crédito" at bounding box center [1050, 320] width 284 height 37
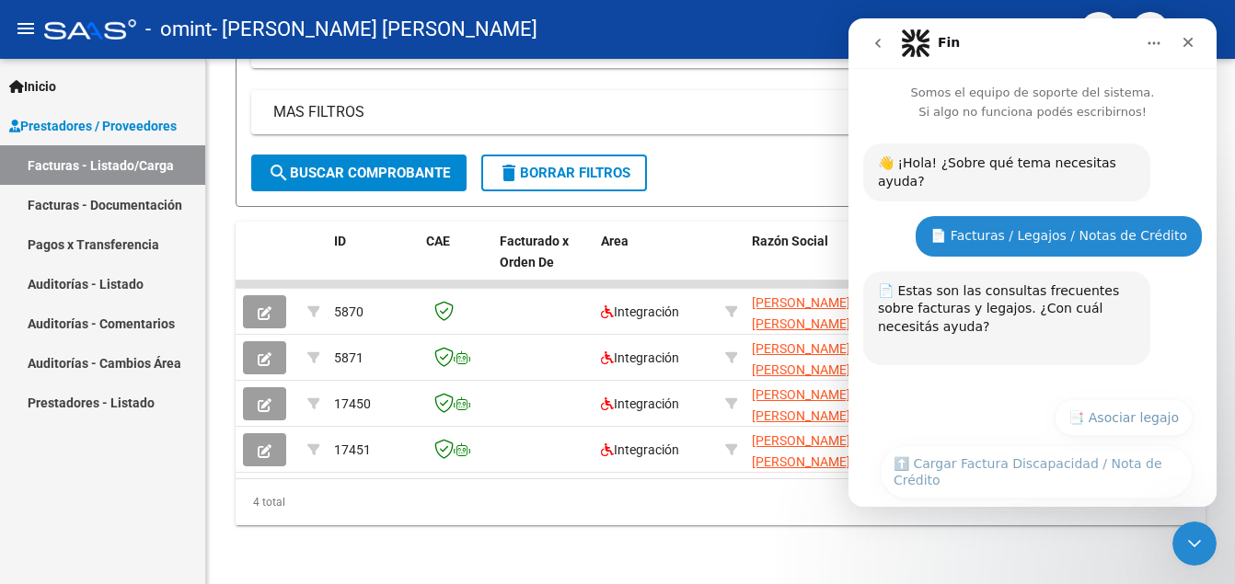
scroll to position [327, 0]
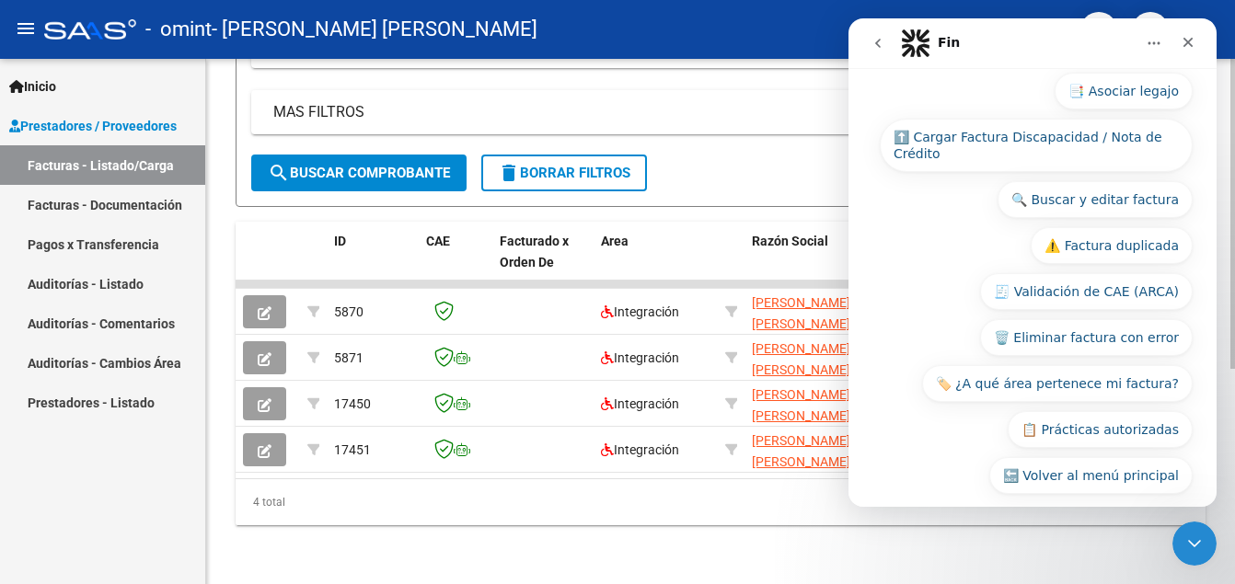
click at [742, 62] on div "Filtros Id Area Area Todos Confirmado Mostrar totalizadores FILTROS DEL COMPROB…" at bounding box center [720, 18] width 939 height 271
click at [1193, 51] on div "Cerrar" at bounding box center [1187, 42] width 33 height 33
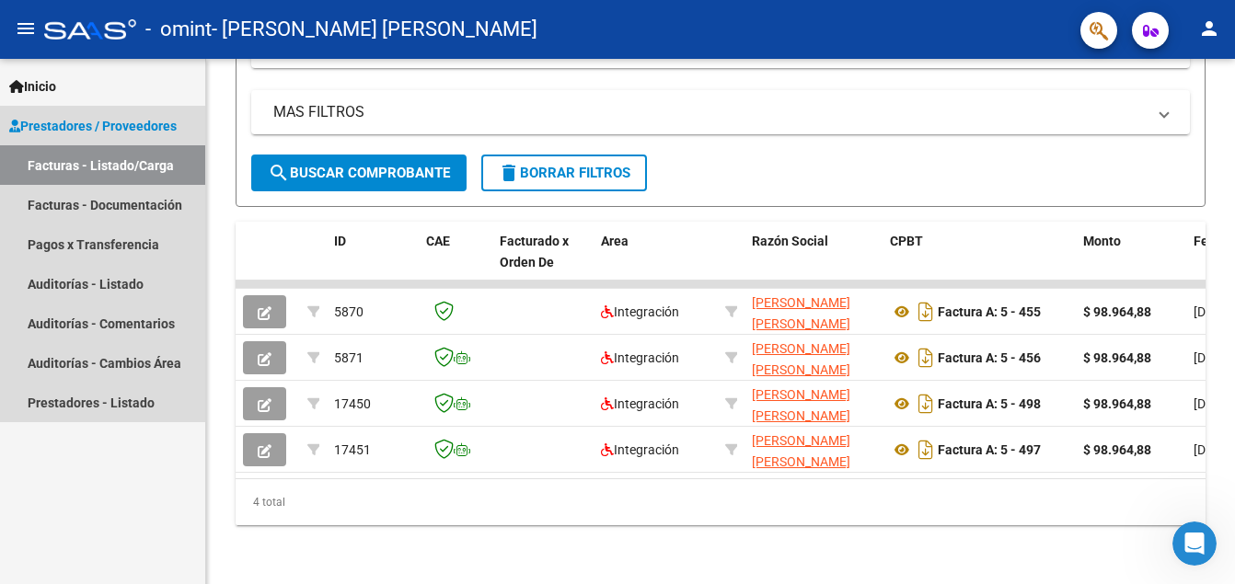
click at [132, 166] on link "Facturas - Listado/Carga" at bounding box center [102, 165] width 205 height 40
click at [120, 127] on span "Prestadores / Proveedores" at bounding box center [92, 126] width 167 height 20
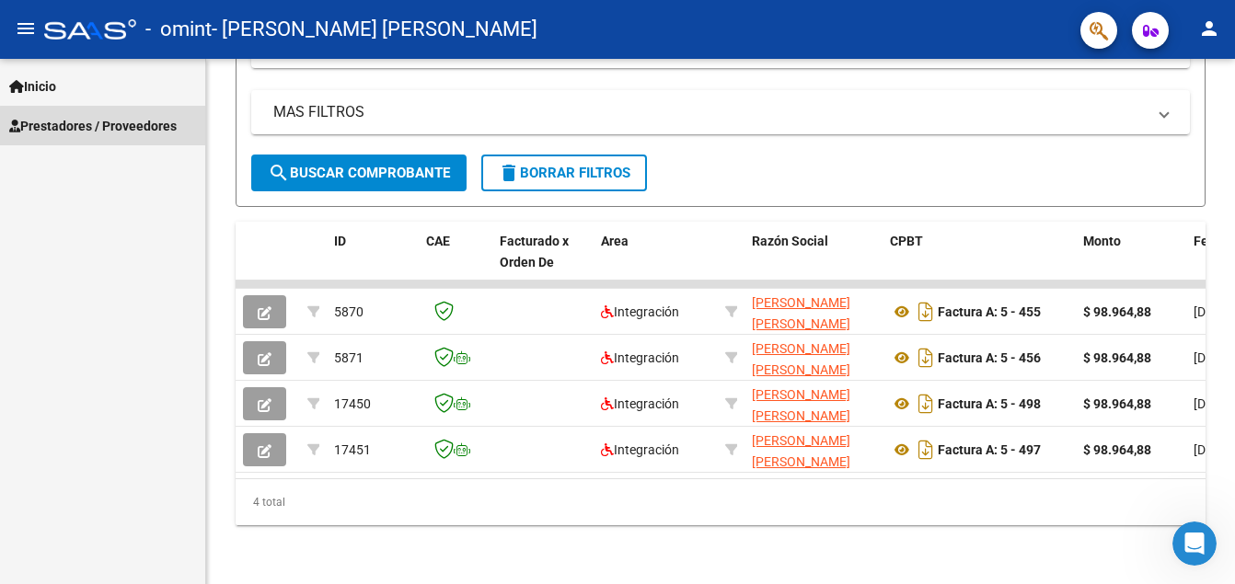
click at [120, 127] on span "Prestadores / Proveedores" at bounding box center [92, 126] width 167 height 20
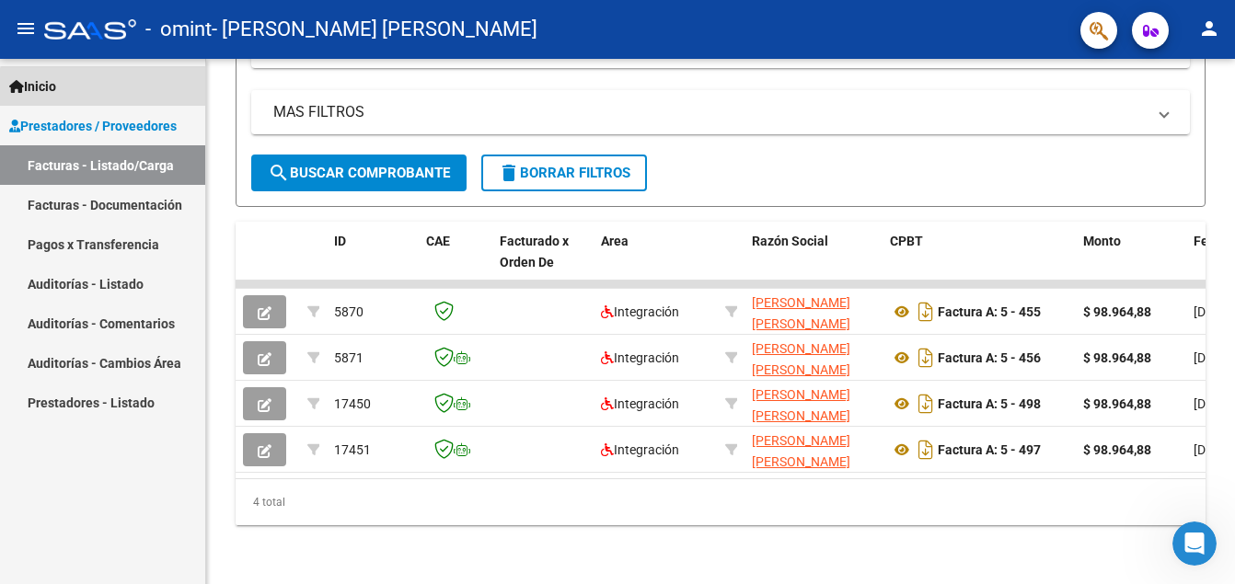
click at [107, 92] on link "Inicio" at bounding box center [102, 86] width 205 height 40
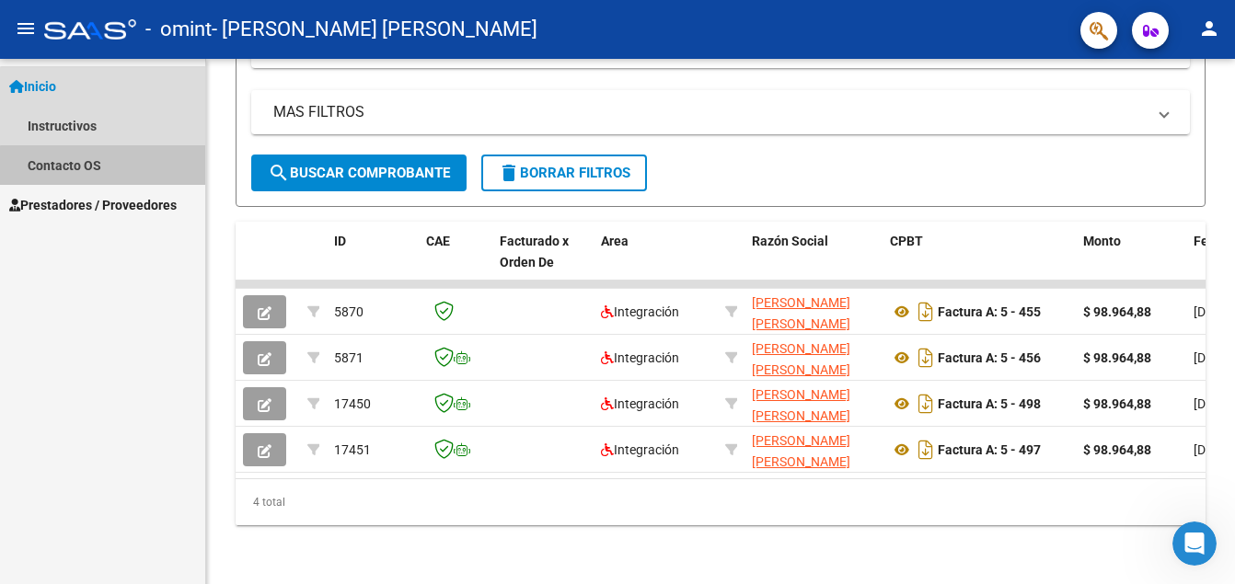
click at [113, 167] on link "Contacto OS" at bounding box center [102, 165] width 205 height 40
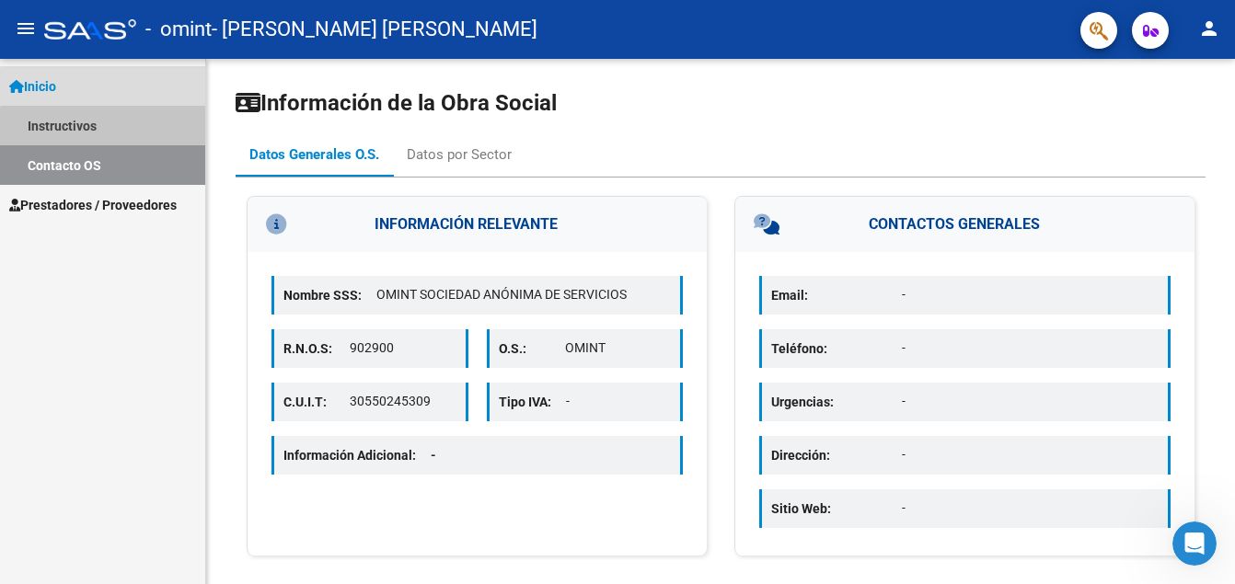
click at [118, 137] on link "Instructivos" at bounding box center [102, 126] width 205 height 40
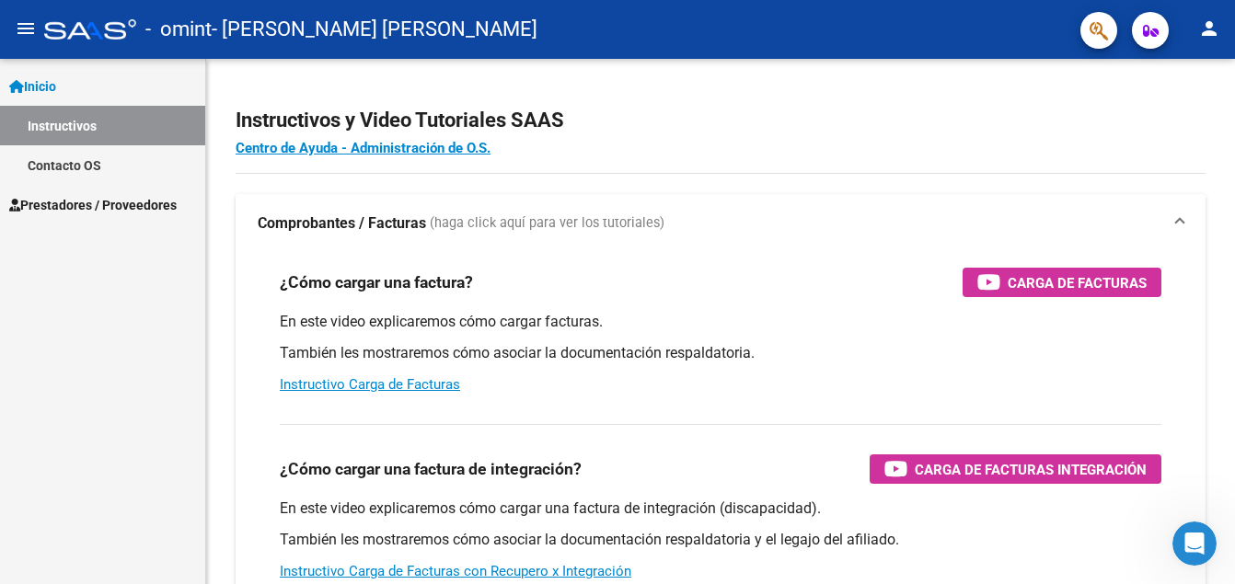
click at [131, 199] on span "Prestadores / Proveedores" at bounding box center [92, 205] width 167 height 20
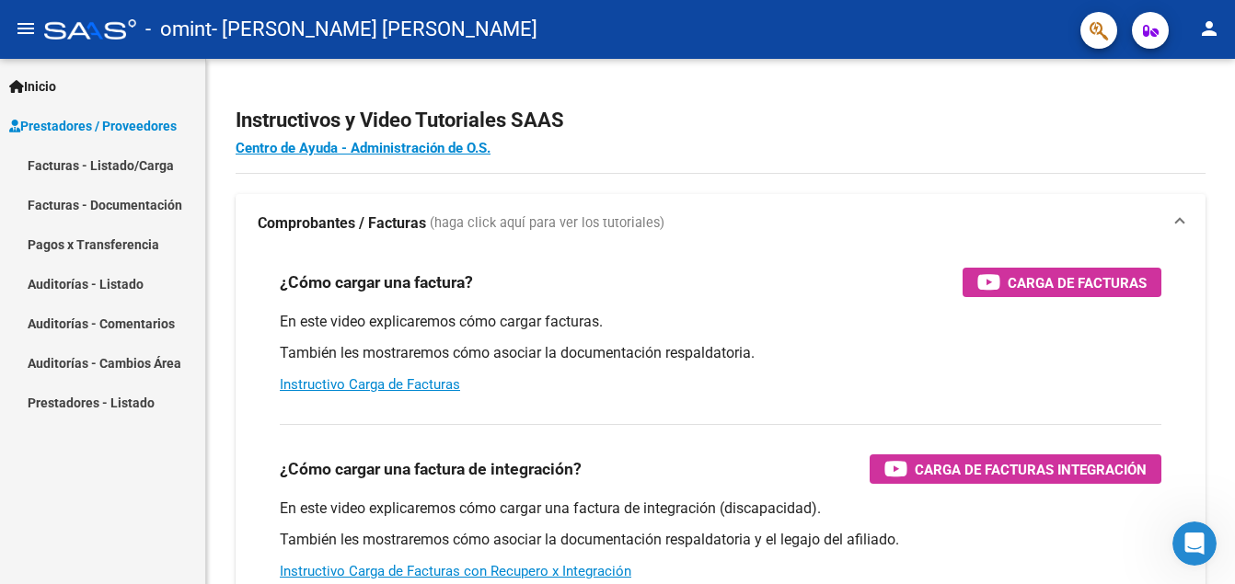
click at [159, 207] on link "Facturas - Documentación" at bounding box center [102, 205] width 205 height 40
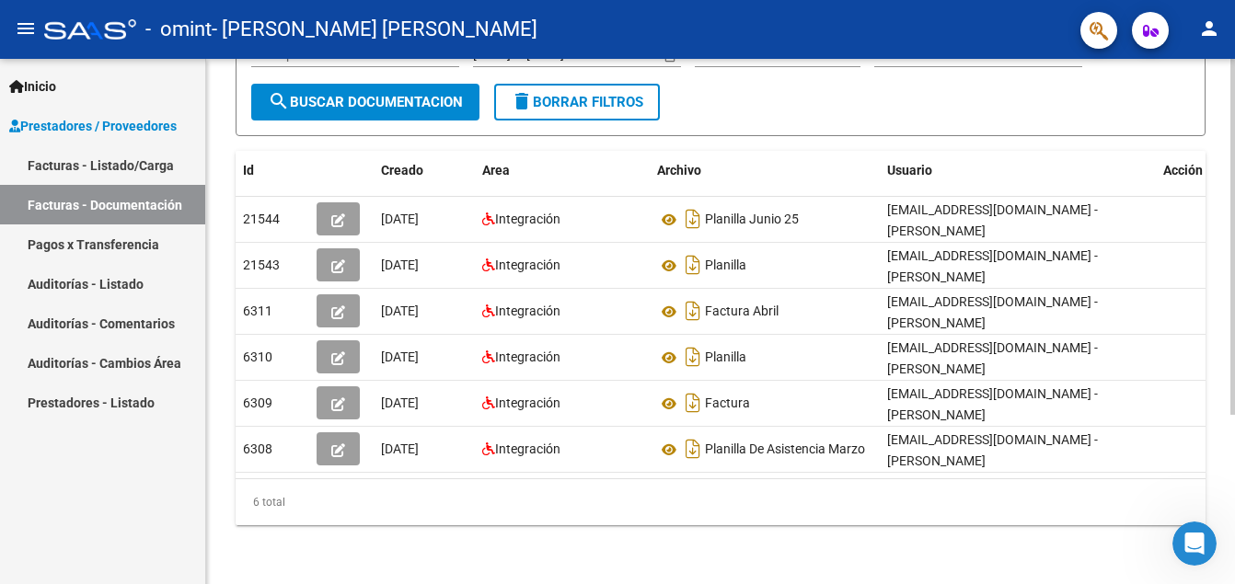
scroll to position [0, 42]
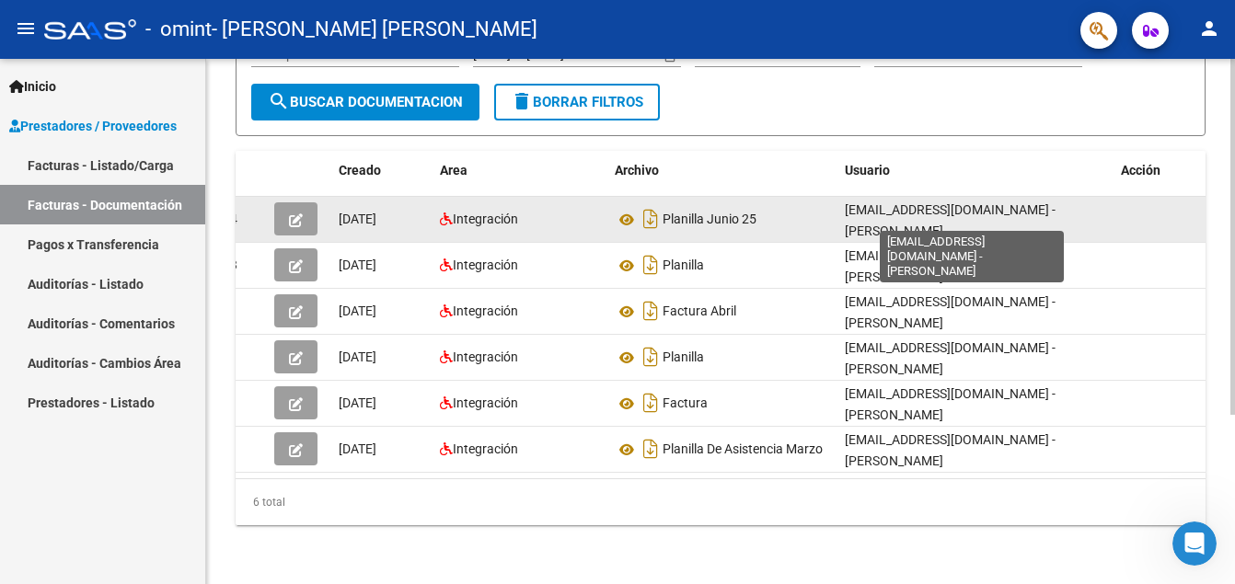
click at [978, 202] on span "[EMAIL_ADDRESS][DOMAIN_NAME] - [PERSON_NAME]" at bounding box center [950, 220] width 211 height 36
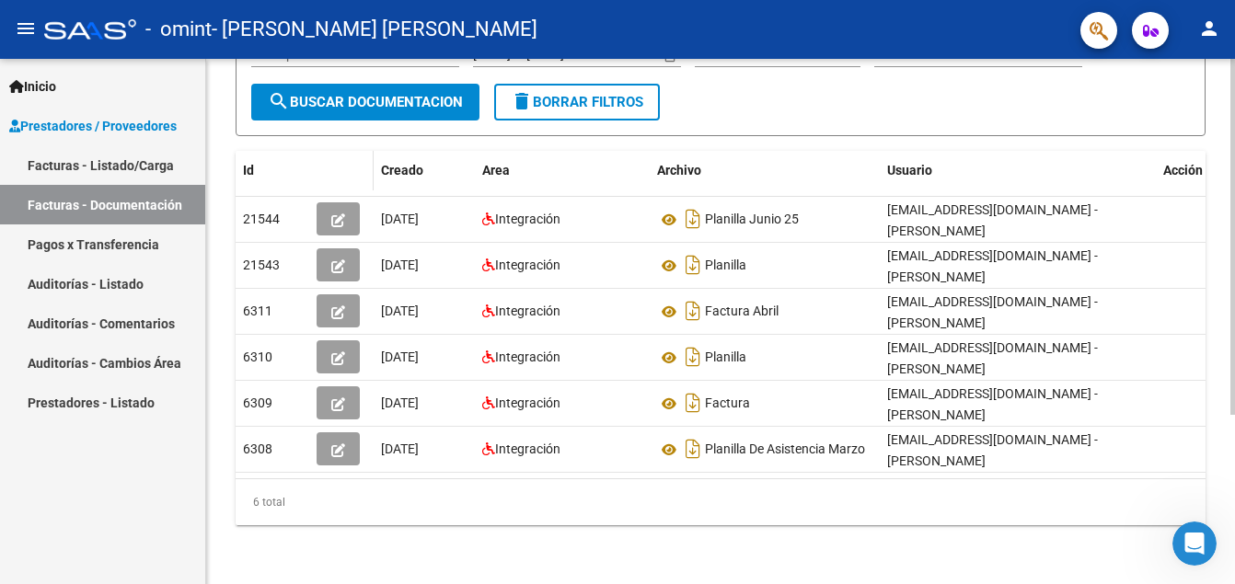
scroll to position [0, 0]
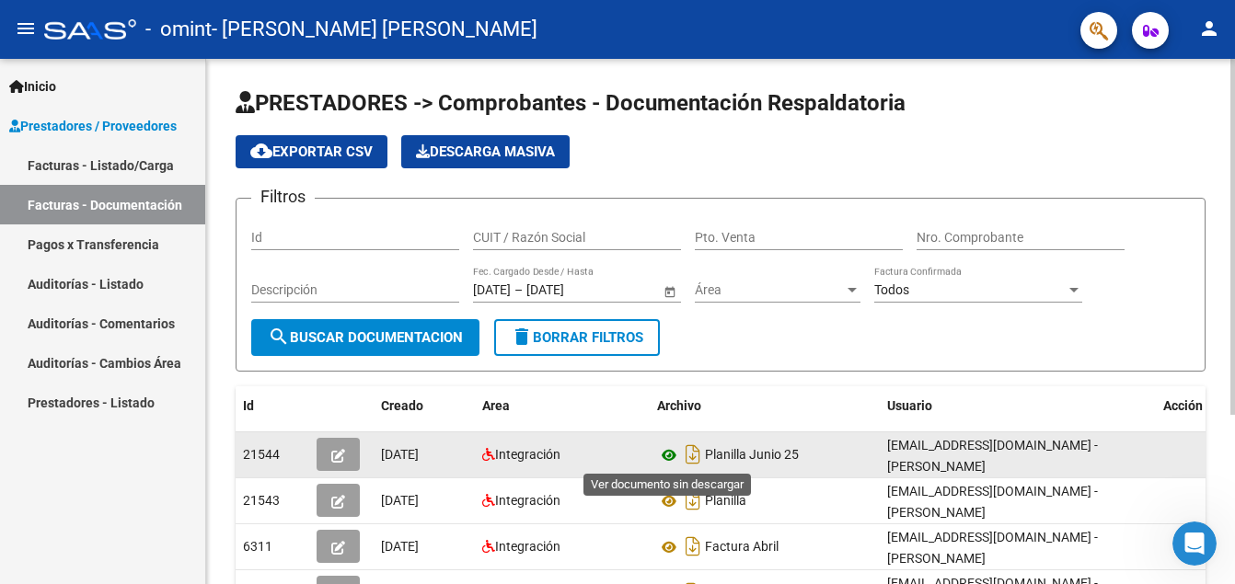
click at [669, 452] on icon at bounding box center [669, 455] width 24 height 22
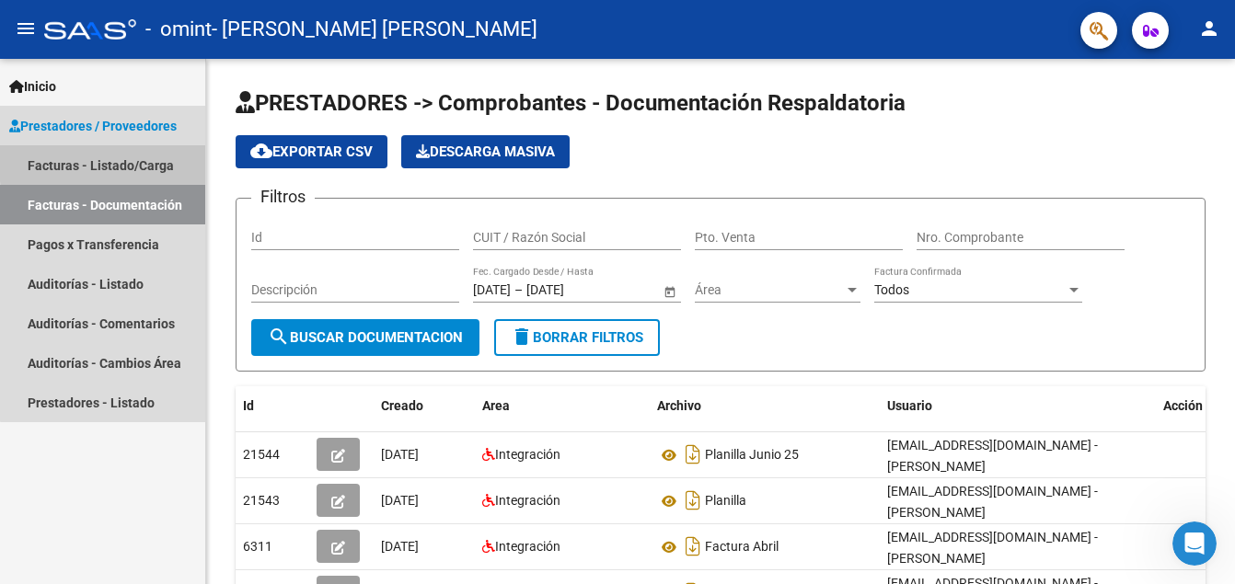
click at [126, 161] on link "Facturas - Listado/Carga" at bounding box center [102, 165] width 205 height 40
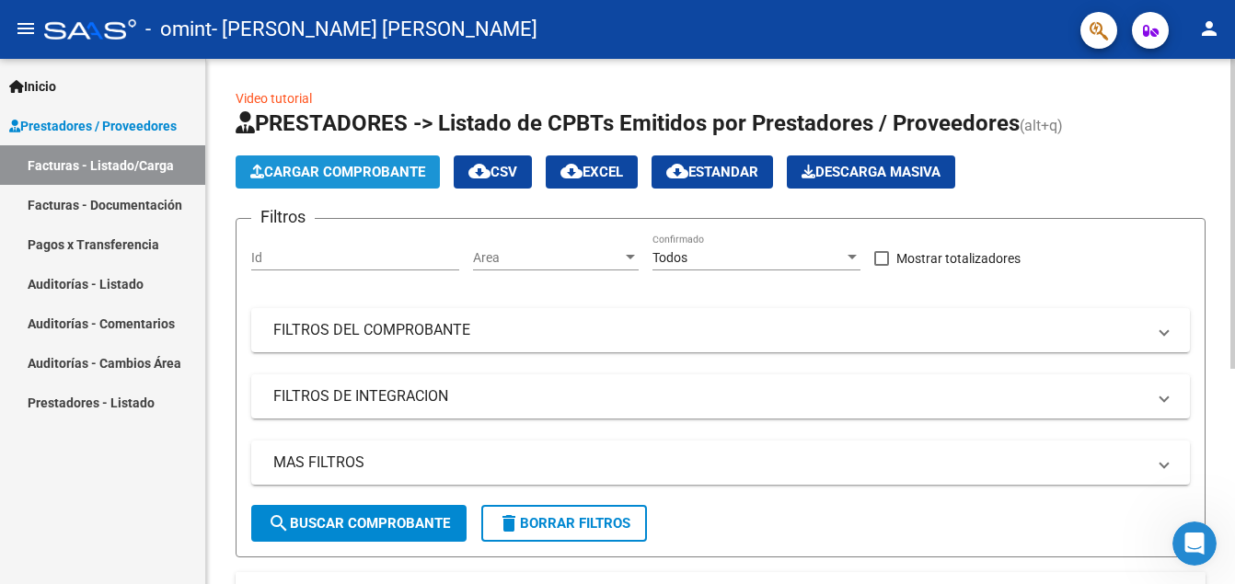
click at [291, 171] on span "Cargar Comprobante" at bounding box center [337, 172] width 175 height 17
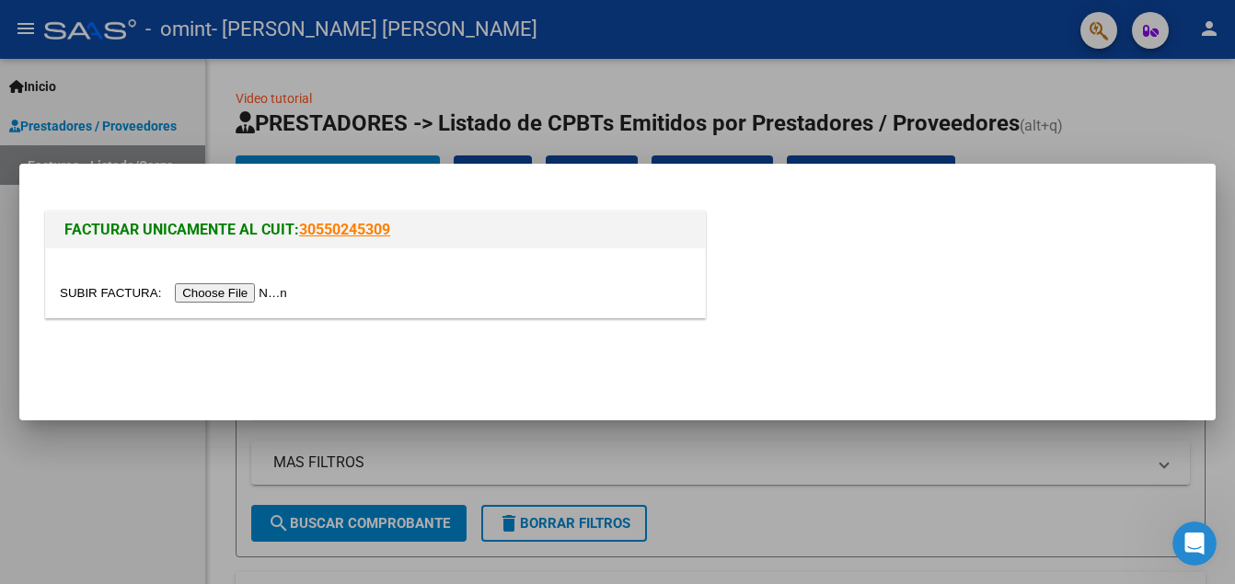
click at [227, 291] on input "file" at bounding box center [176, 292] width 233 height 19
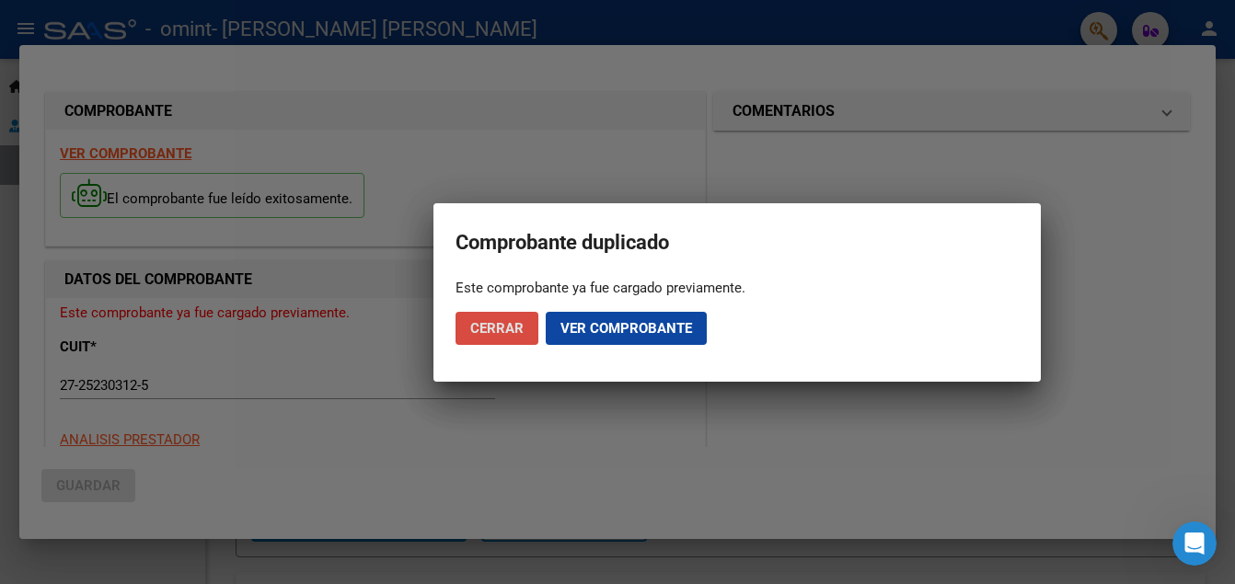
click at [506, 333] on span "Cerrar" at bounding box center [496, 328] width 53 height 17
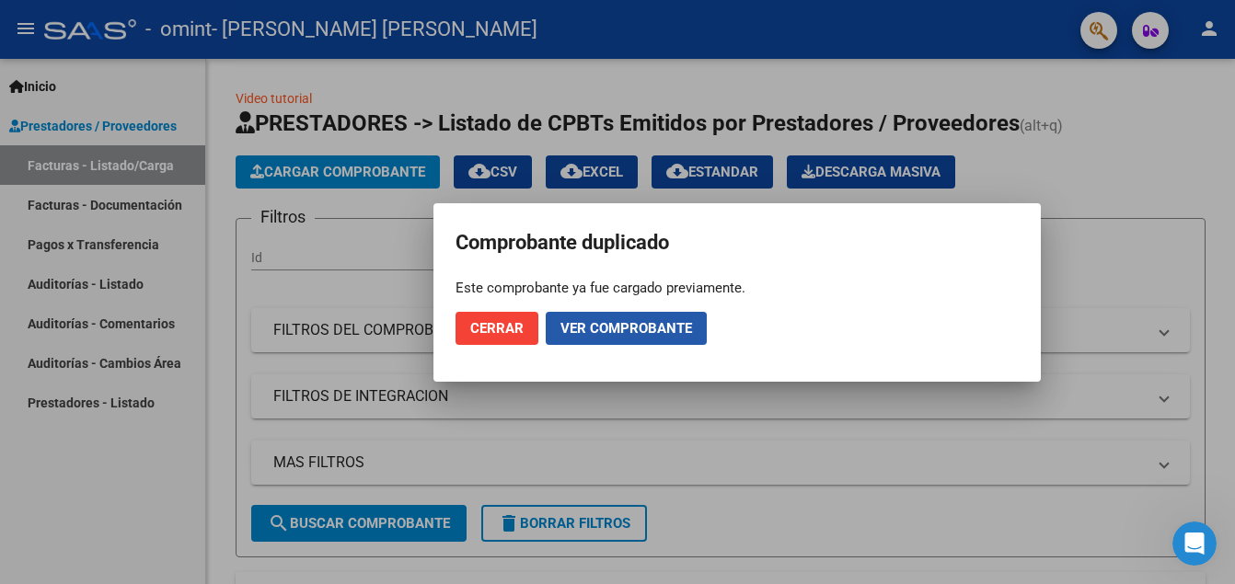
click at [599, 329] on span "Ver comprobante" at bounding box center [626, 328] width 132 height 17
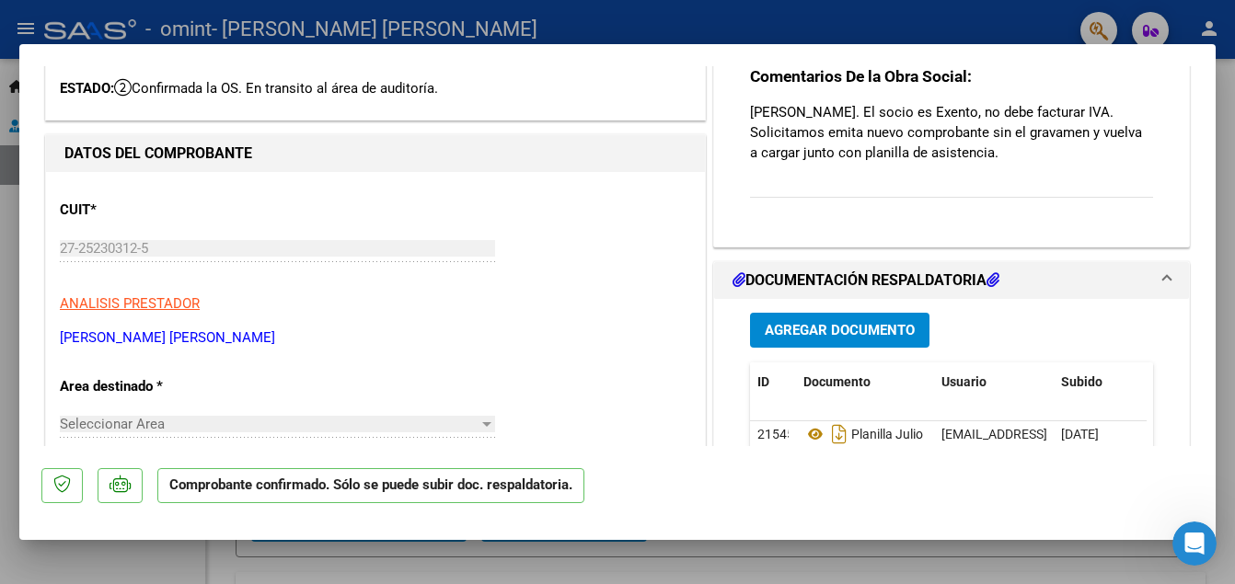
scroll to position [276, 0]
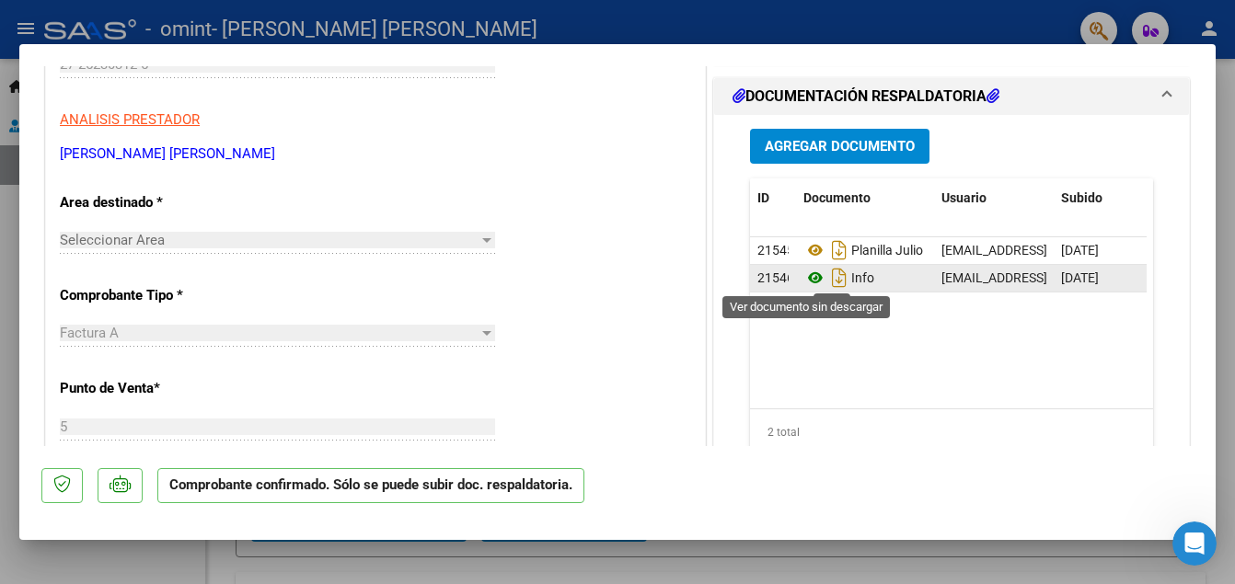
click at [807, 282] on icon at bounding box center [815, 278] width 24 height 22
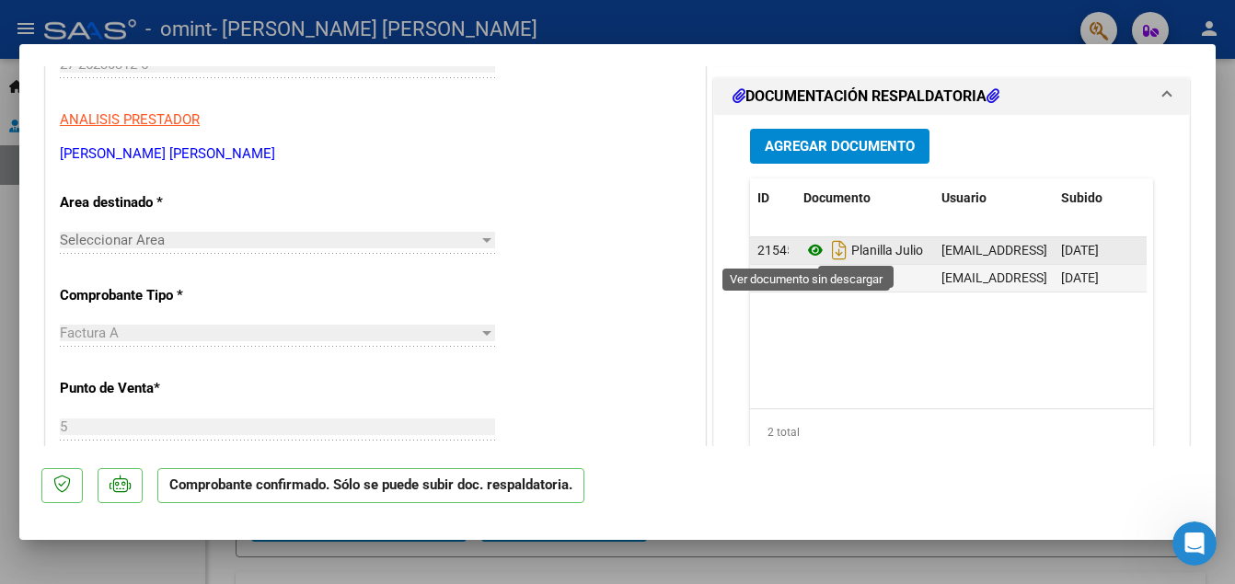
click at [810, 252] on icon at bounding box center [815, 250] width 24 height 22
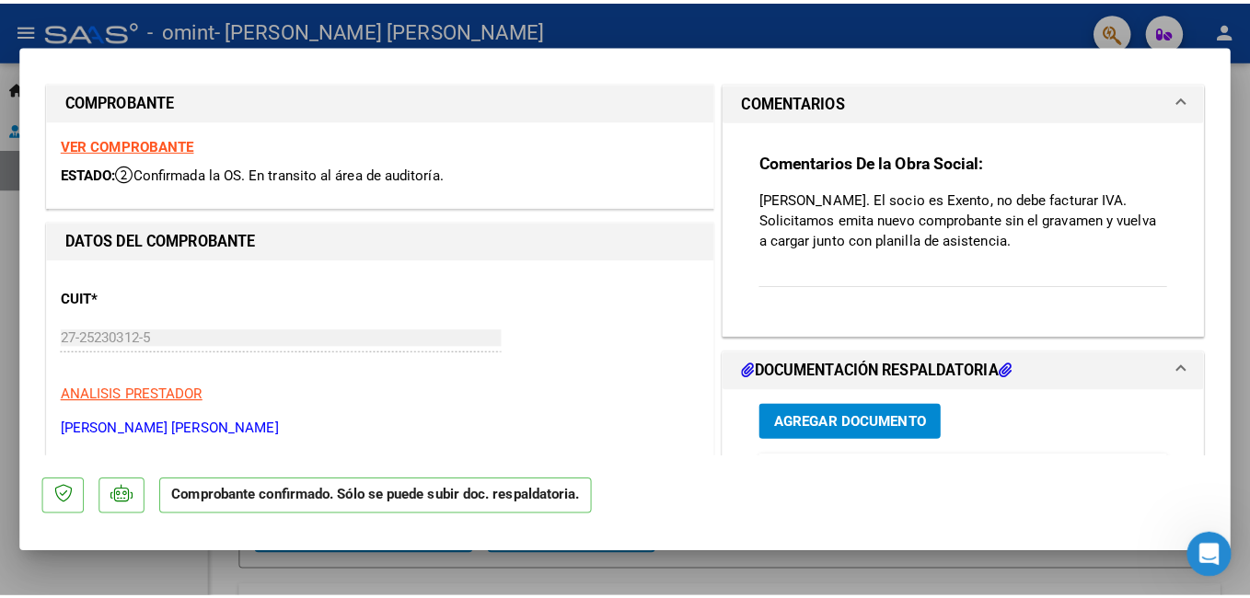
scroll to position [0, 0]
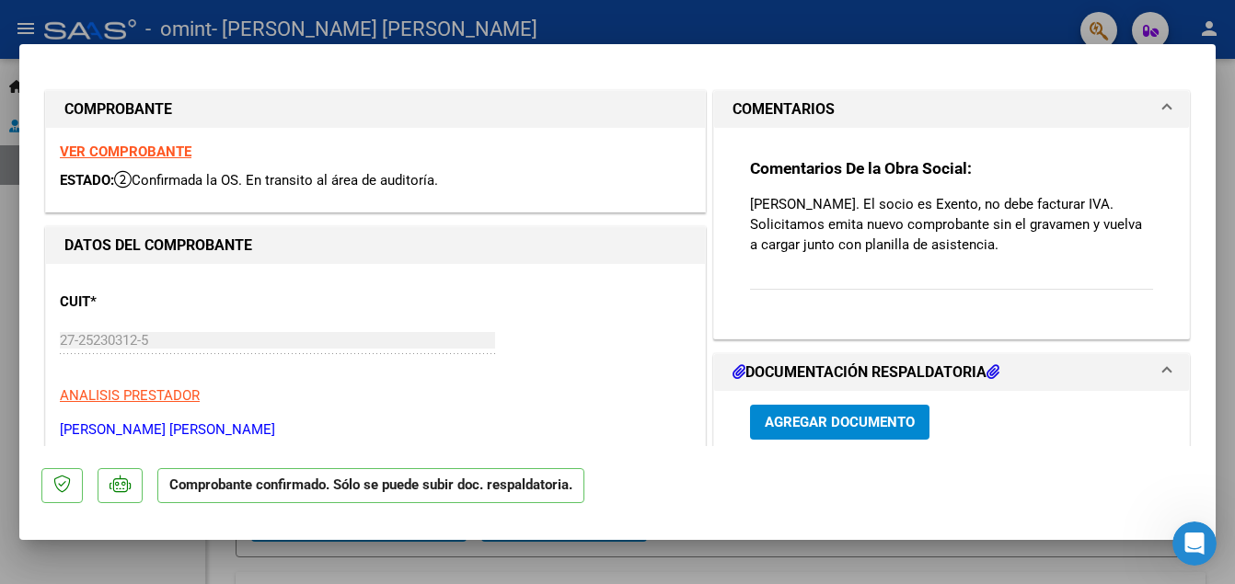
click at [155, 150] on strong "VER COMPROBANTE" at bounding box center [126, 152] width 132 height 17
click at [585, 18] on div at bounding box center [617, 292] width 1235 height 584
type input "$ 0,00"
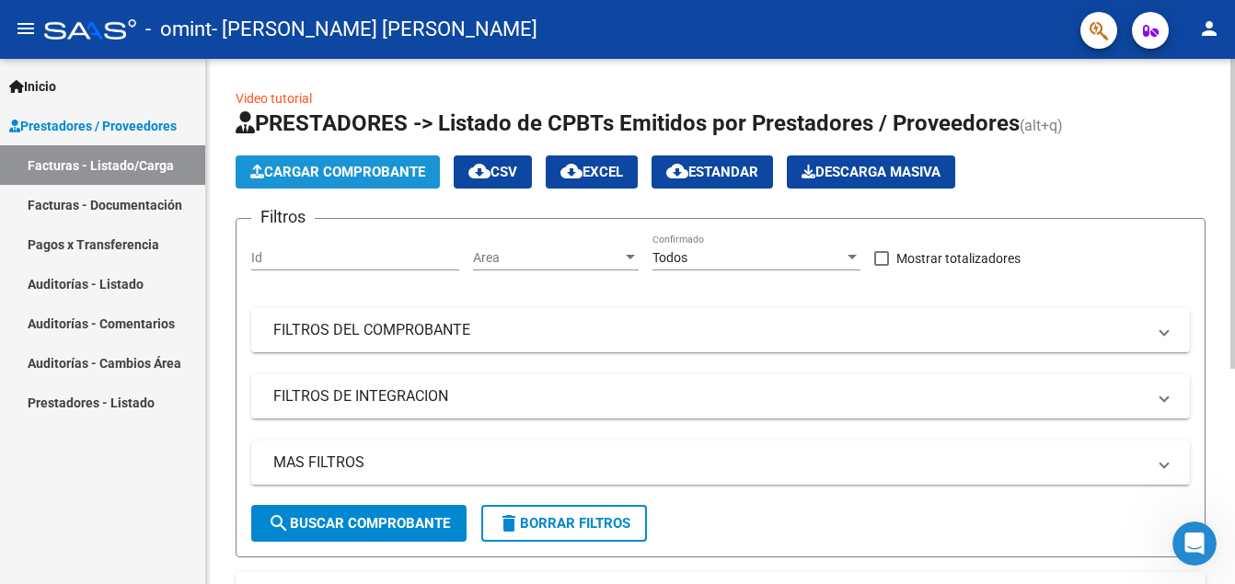
click at [298, 168] on span "Cargar Comprobante" at bounding box center [337, 172] width 175 height 17
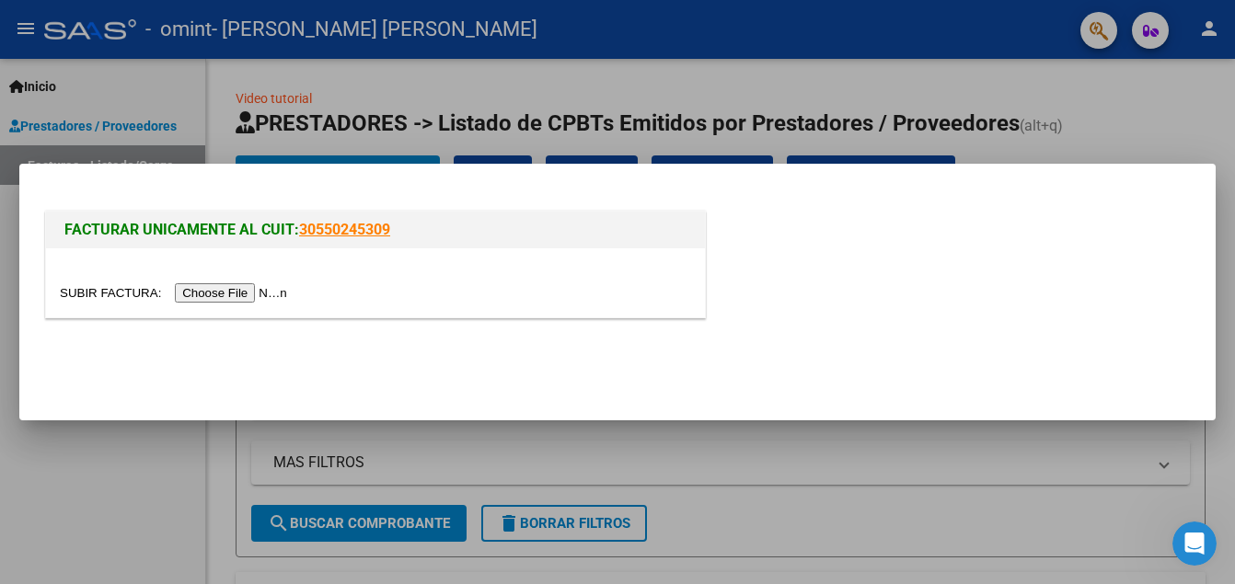
click at [248, 297] on input "file" at bounding box center [176, 292] width 233 height 19
click at [819, 460] on div at bounding box center [617, 292] width 1235 height 584
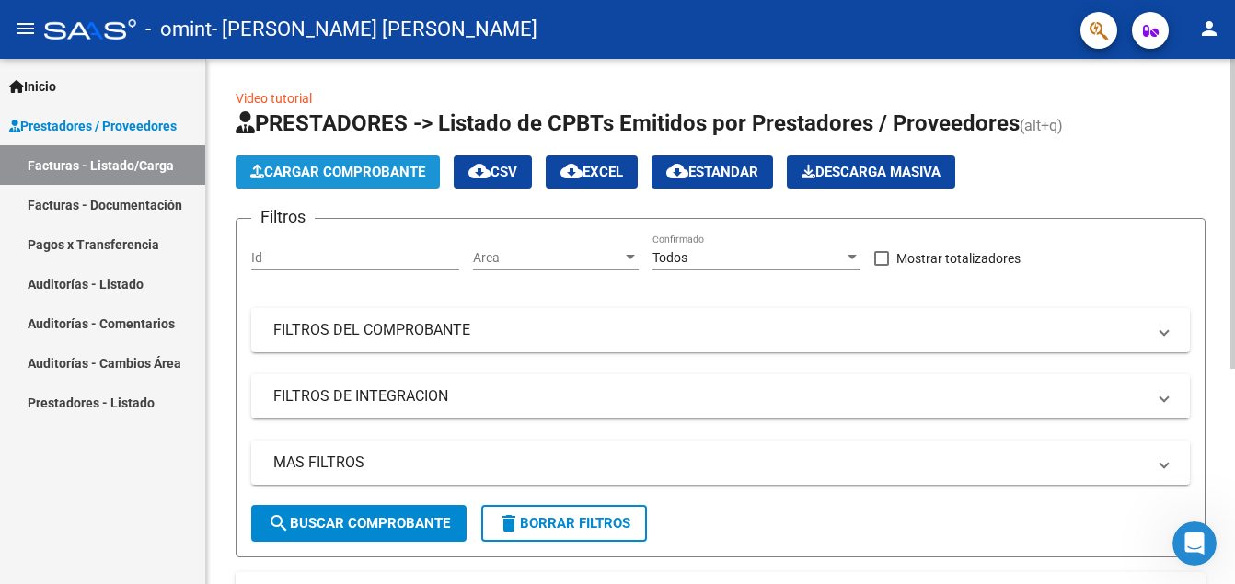
click at [385, 164] on span "Cargar Comprobante" at bounding box center [337, 172] width 175 height 17
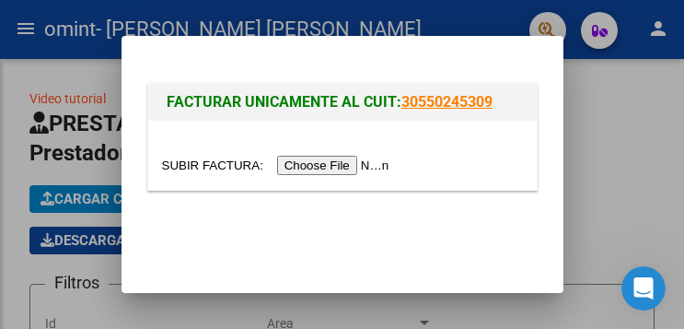
scroll to position [582, 0]
click at [305, 162] on input "file" at bounding box center [278, 165] width 233 height 19
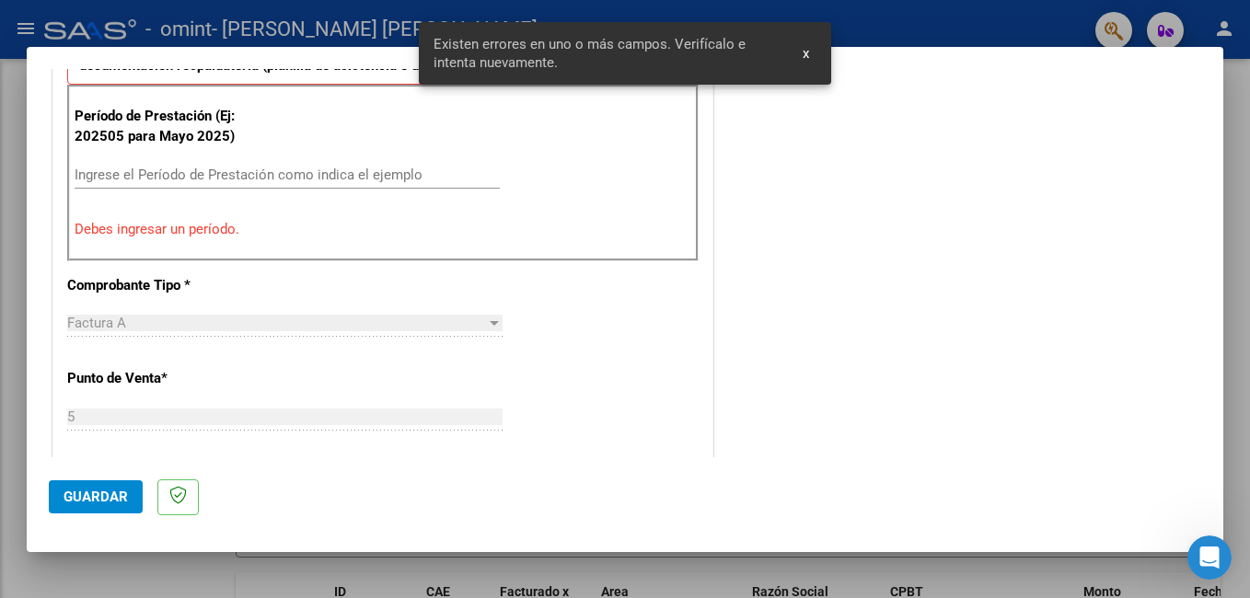
scroll to position [313, 0]
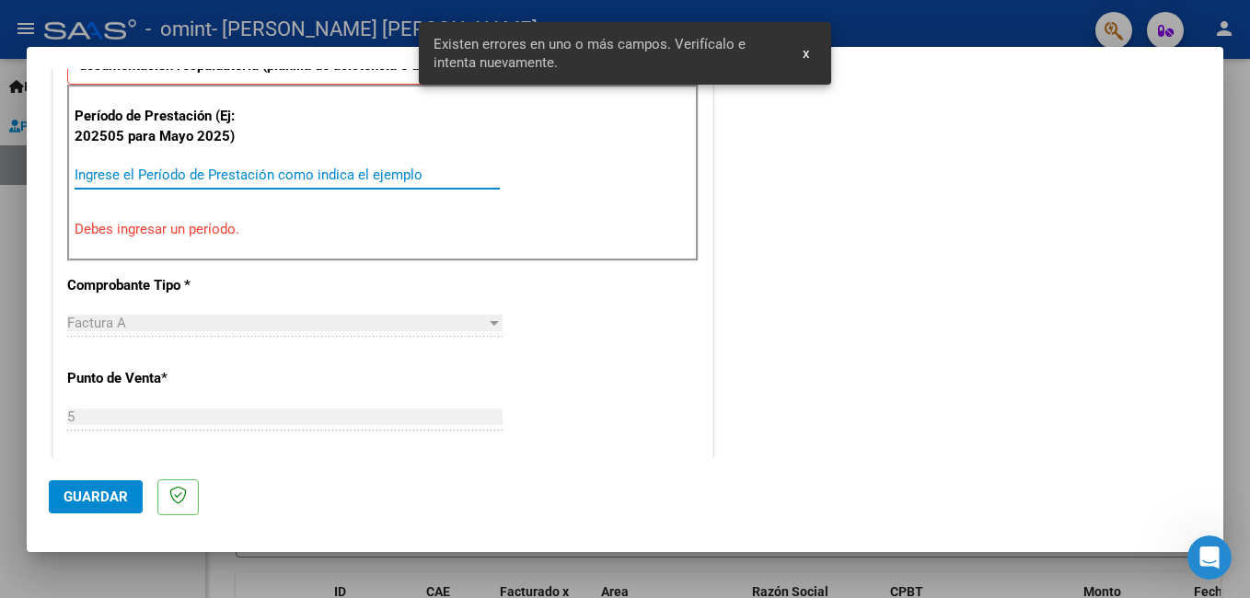
click at [190, 175] on input "Ingrese el Período de Prestación como indica el ejemplo" at bounding box center [287, 175] width 425 height 17
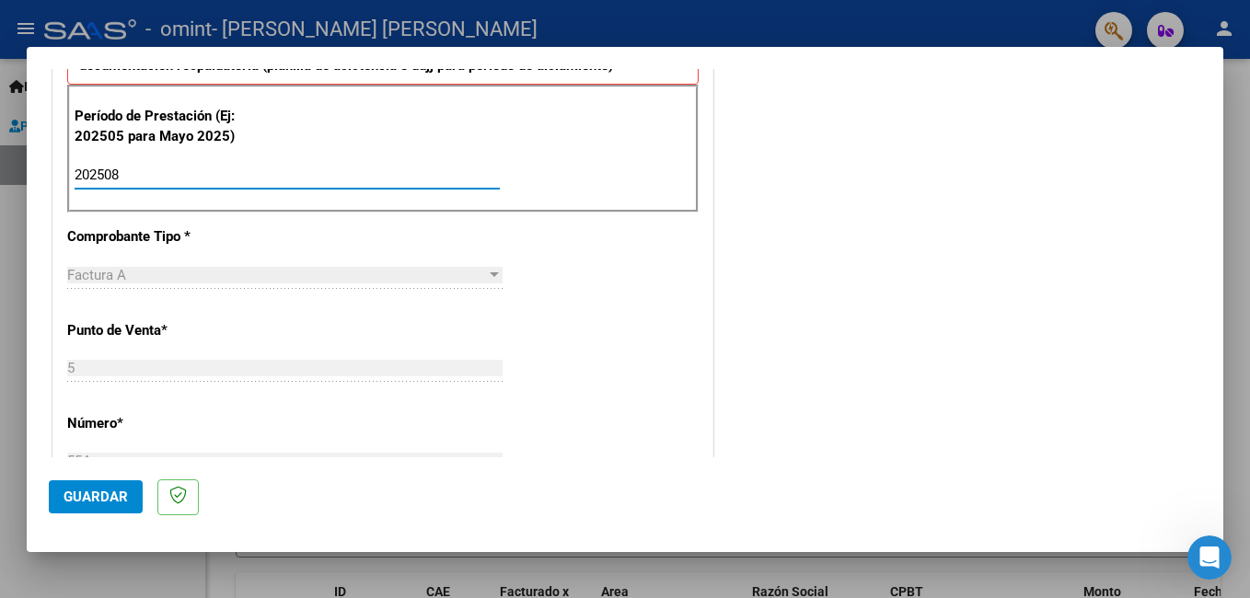
type input "202508"
click at [116, 499] on span "Guardar" at bounding box center [95, 497] width 64 height 17
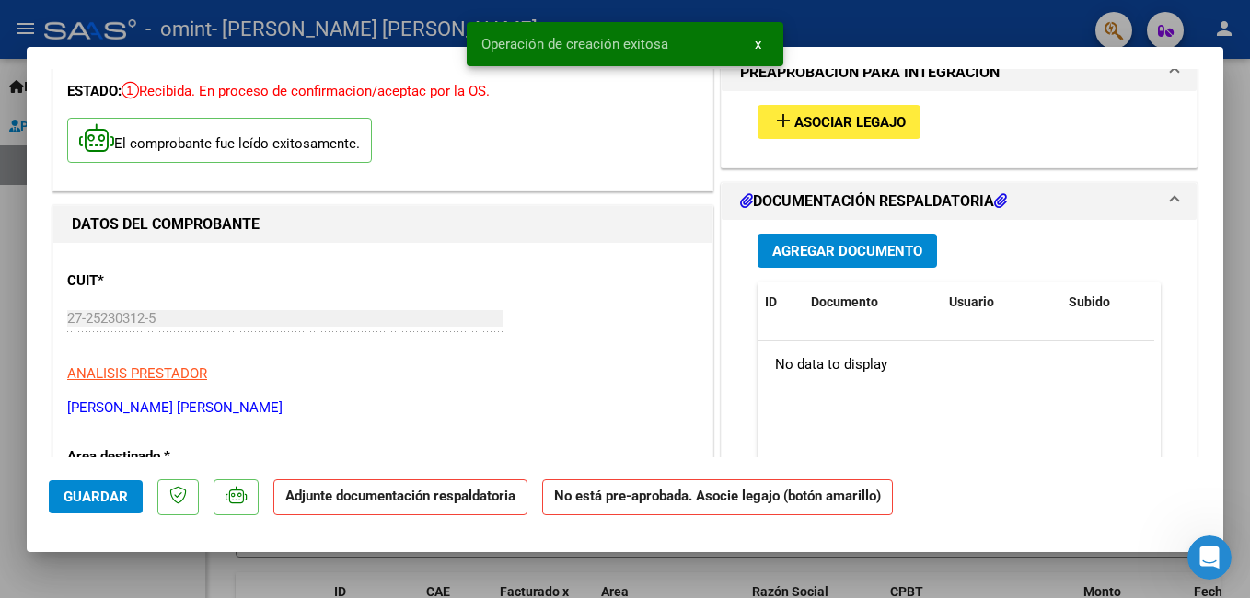
scroll to position [0, 0]
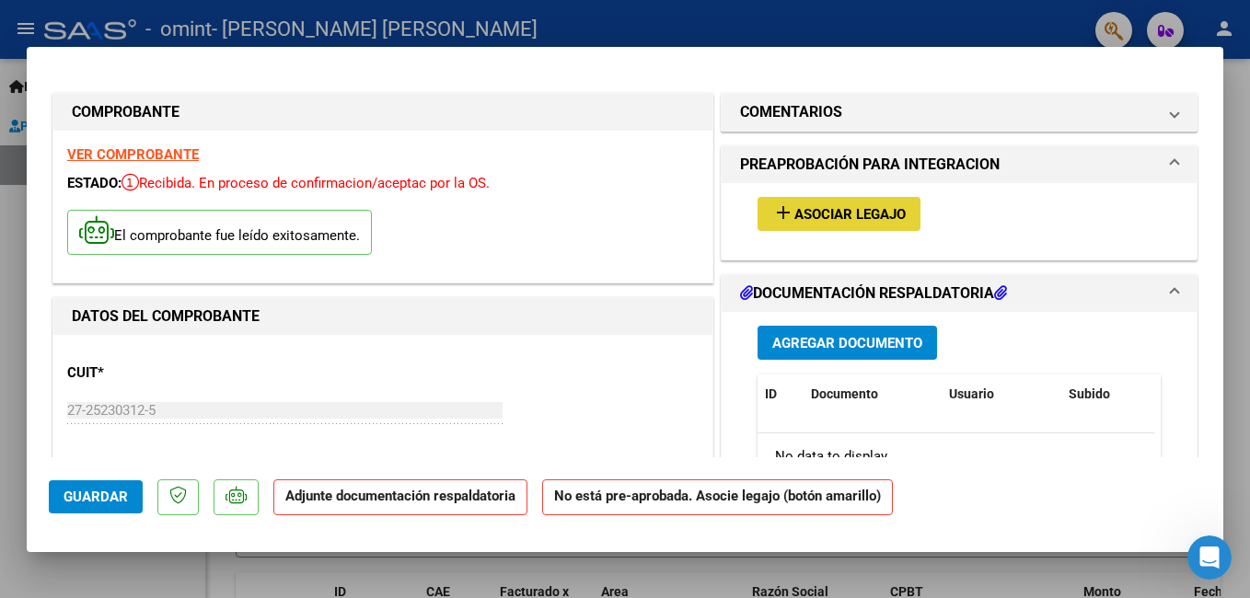
click at [794, 222] on span "Asociar Legajo" at bounding box center [849, 214] width 111 height 17
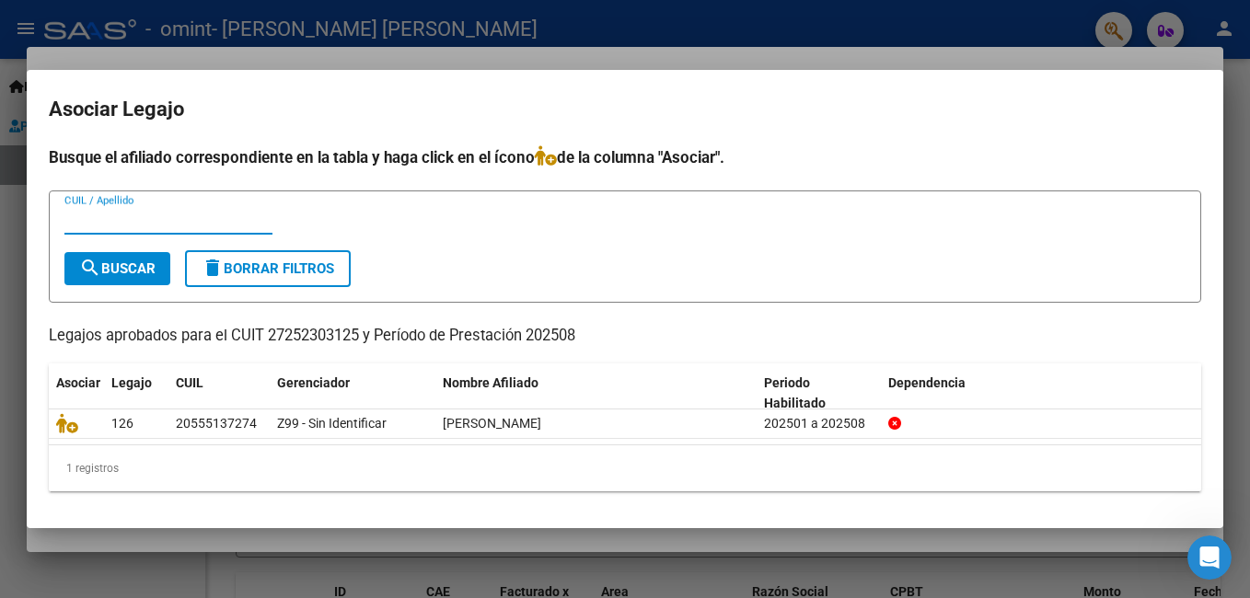
click at [759, 52] on div at bounding box center [625, 299] width 1250 height 598
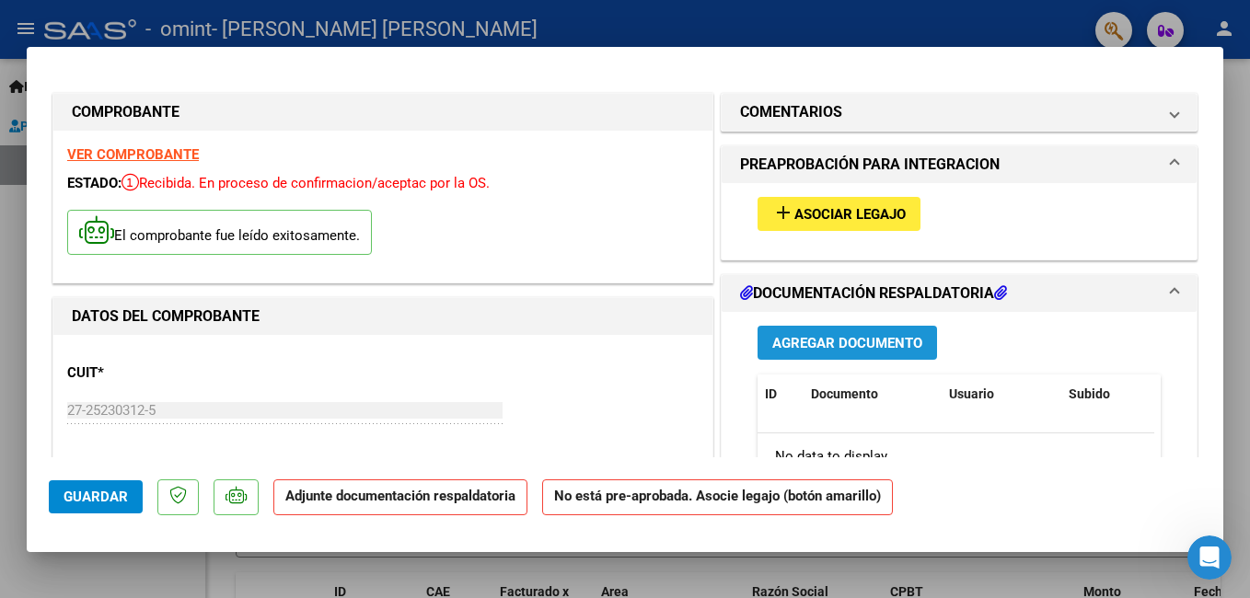
click at [844, 334] on span "Agregar Documento" at bounding box center [847, 342] width 150 height 17
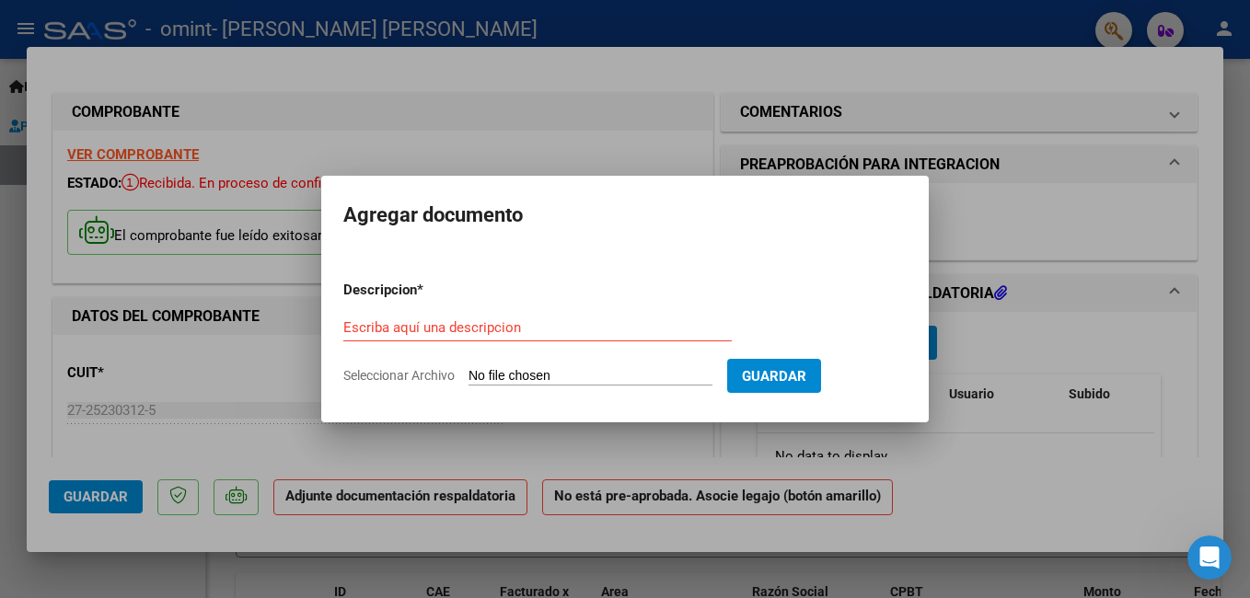
click at [979, 16] on div at bounding box center [625, 299] width 1250 height 598
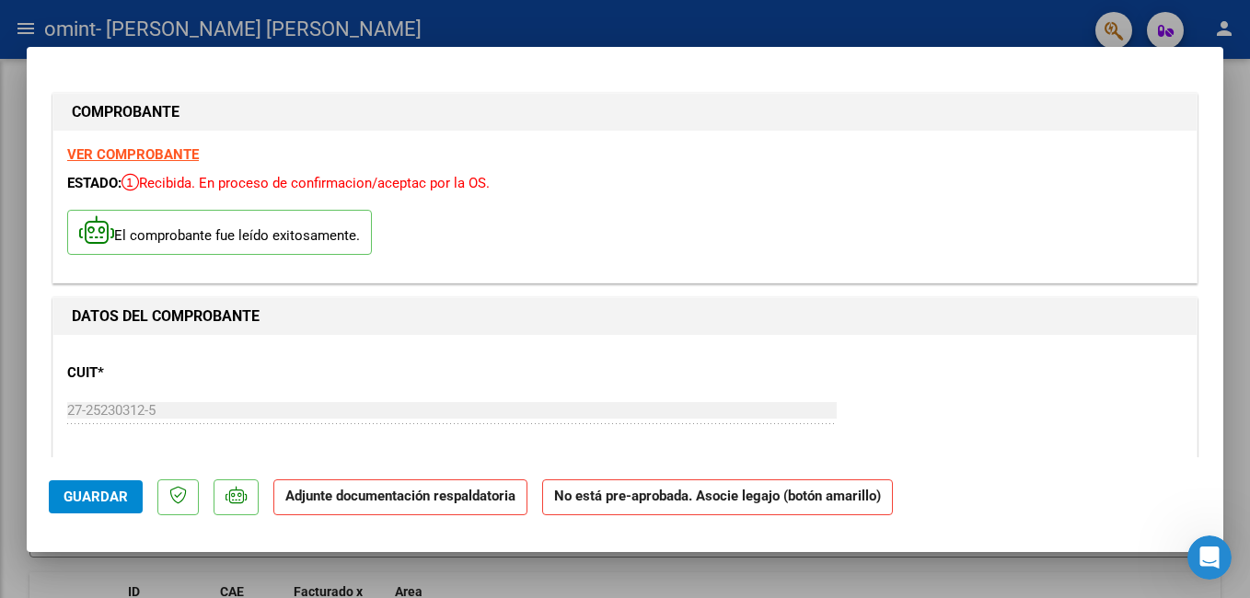
scroll to position [582, 0]
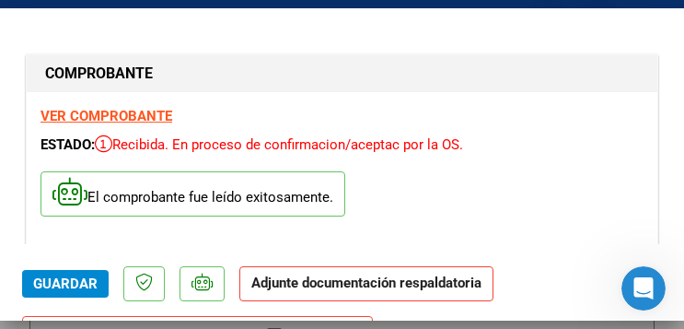
click at [21, 35] on mat-dialog-content "COMPROBANTE VER COMPROBANTE ESTADO: Recibida. En proceso de confirmacion/acepta…" at bounding box center [342, 136] width 684 height 213
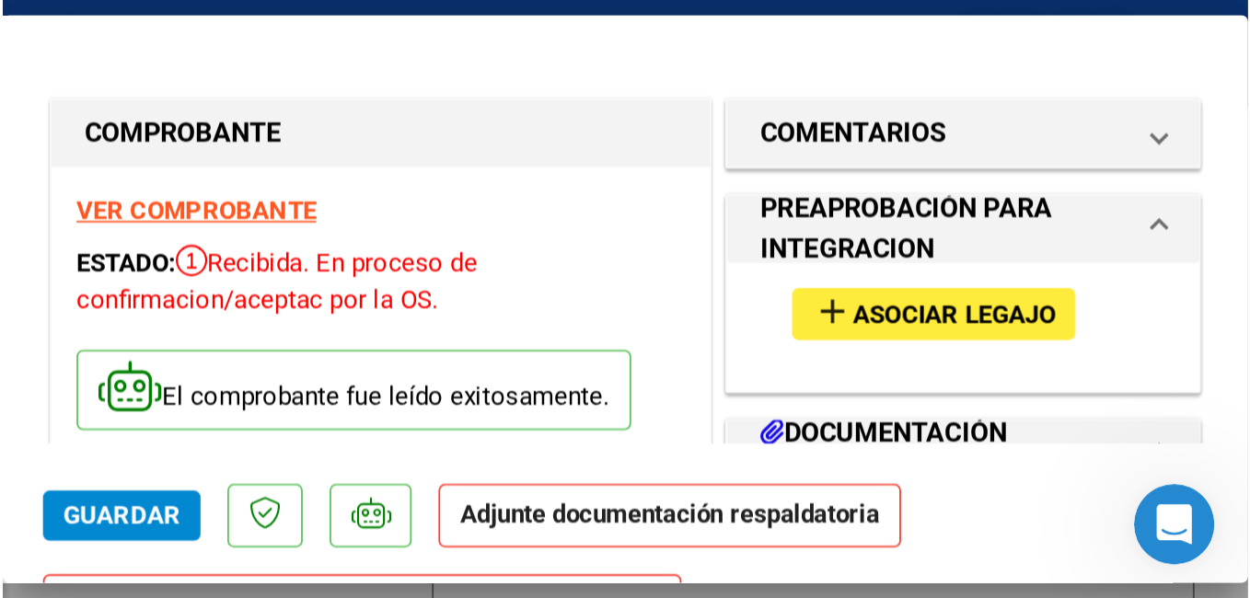
scroll to position [313, 0]
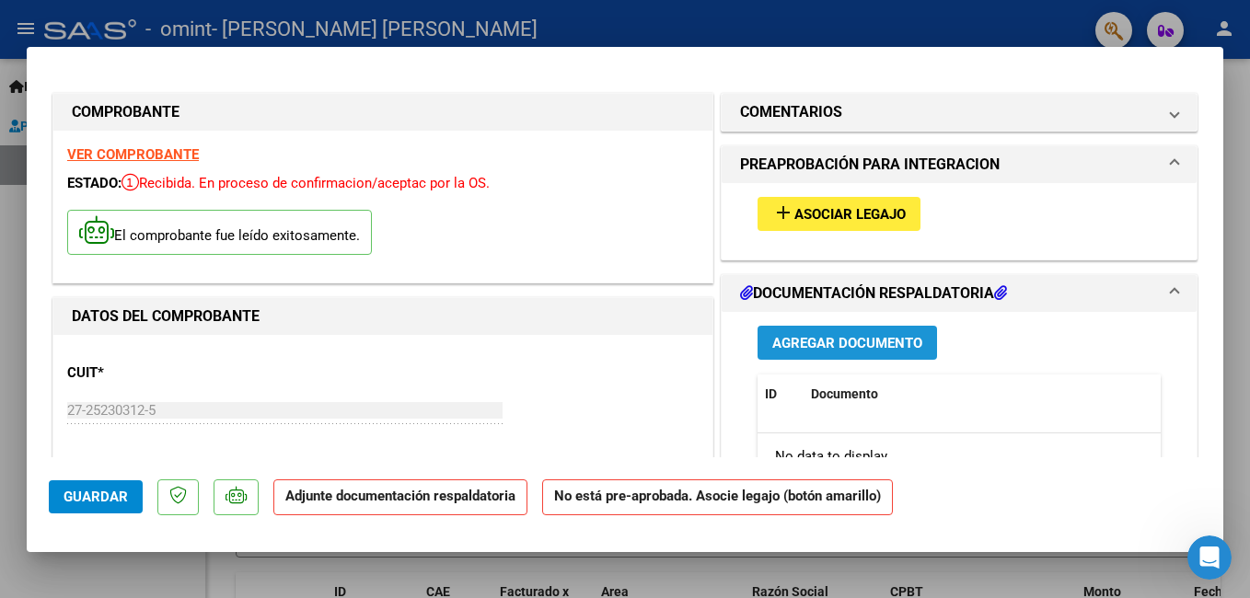
click at [801, 354] on button "Agregar Documento" at bounding box center [846, 343] width 179 height 34
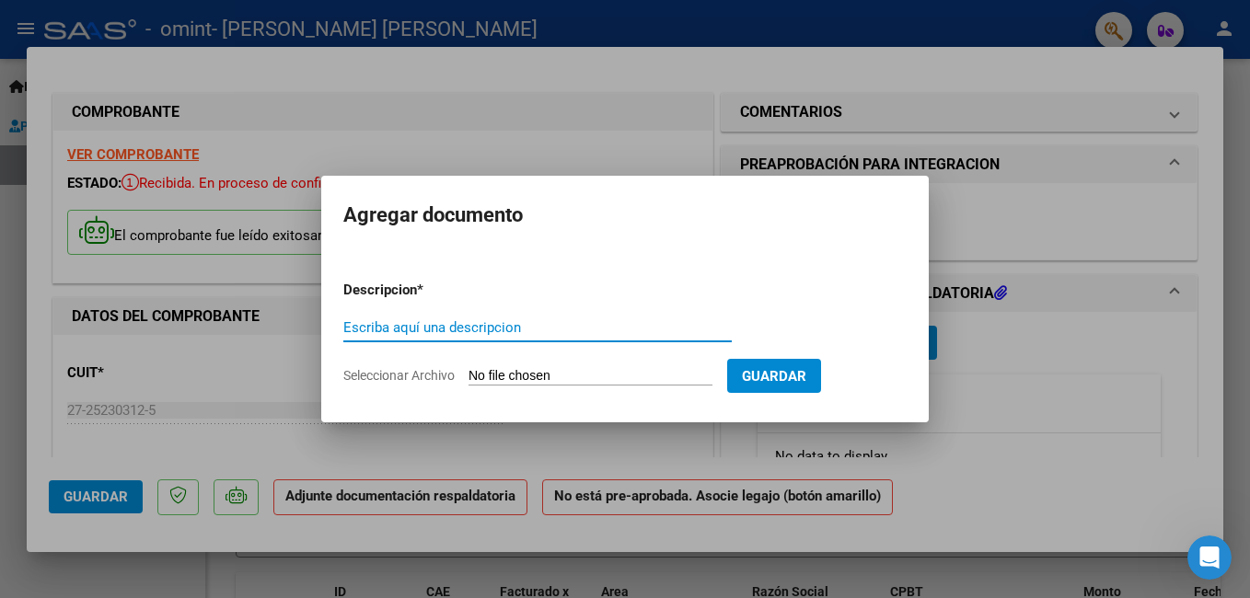
click at [584, 325] on input "Escriba aquí una descripcion" at bounding box center [537, 327] width 388 height 17
type input "planilla"
click at [710, 375] on input "Seleccionar Archivo" at bounding box center [590, 376] width 244 height 17
type input "C:\fakepath\[PERSON_NAME].pdf"
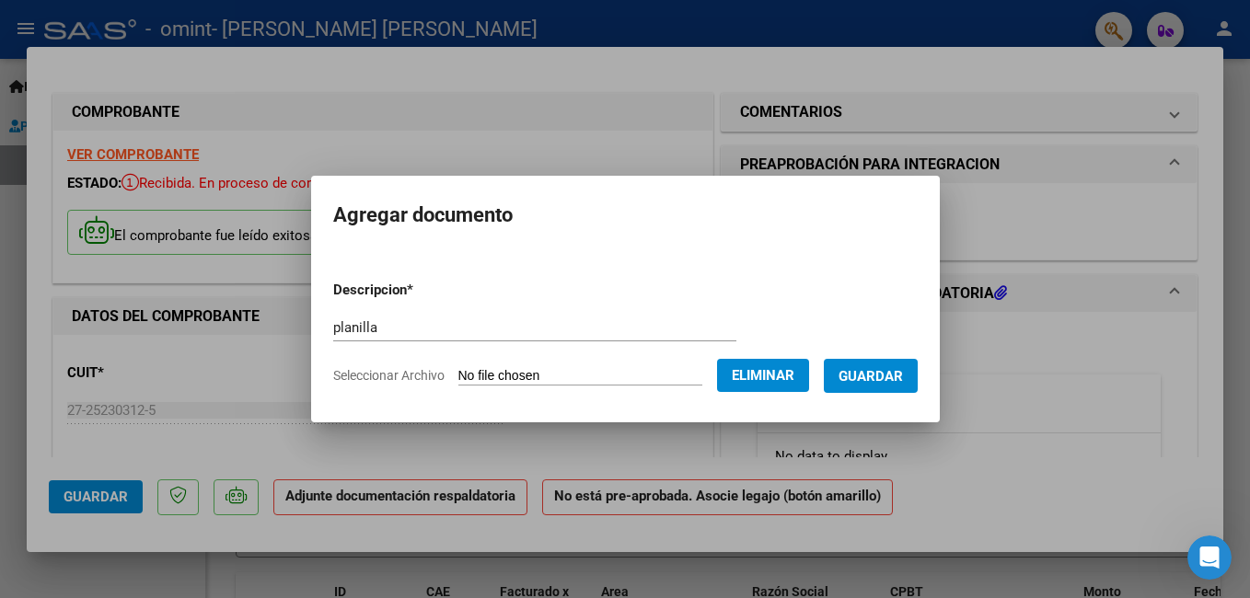
click at [896, 377] on span "Guardar" at bounding box center [870, 376] width 64 height 17
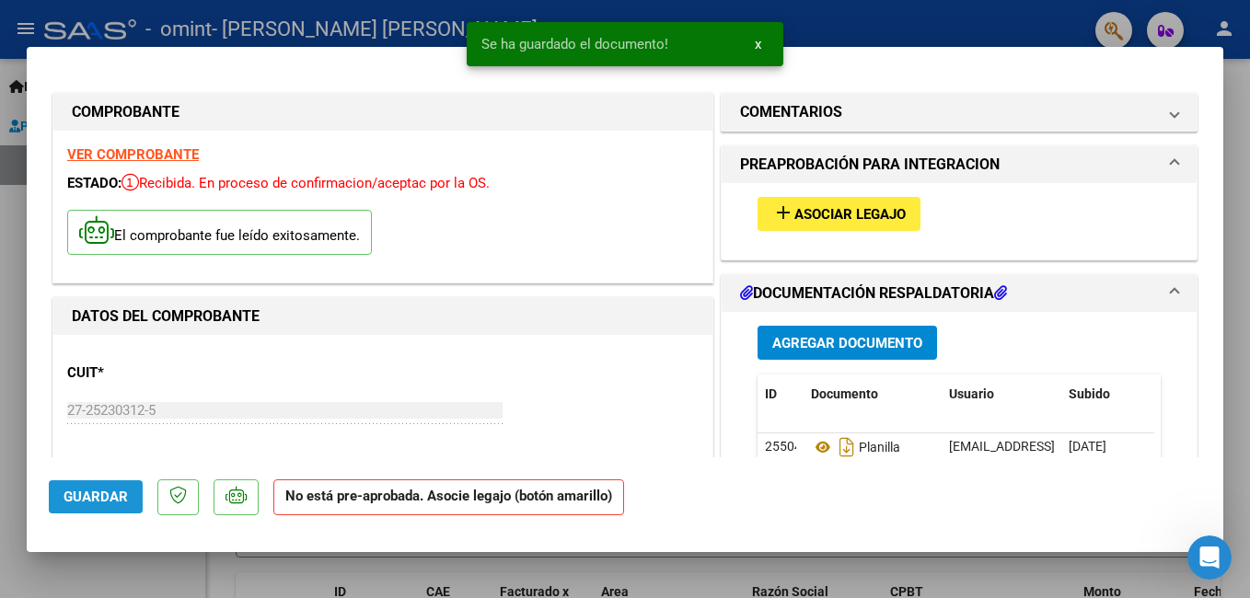
click at [131, 499] on button "Guardar" at bounding box center [96, 496] width 94 height 33
click at [877, 217] on span "Asociar Legajo" at bounding box center [849, 214] width 111 height 17
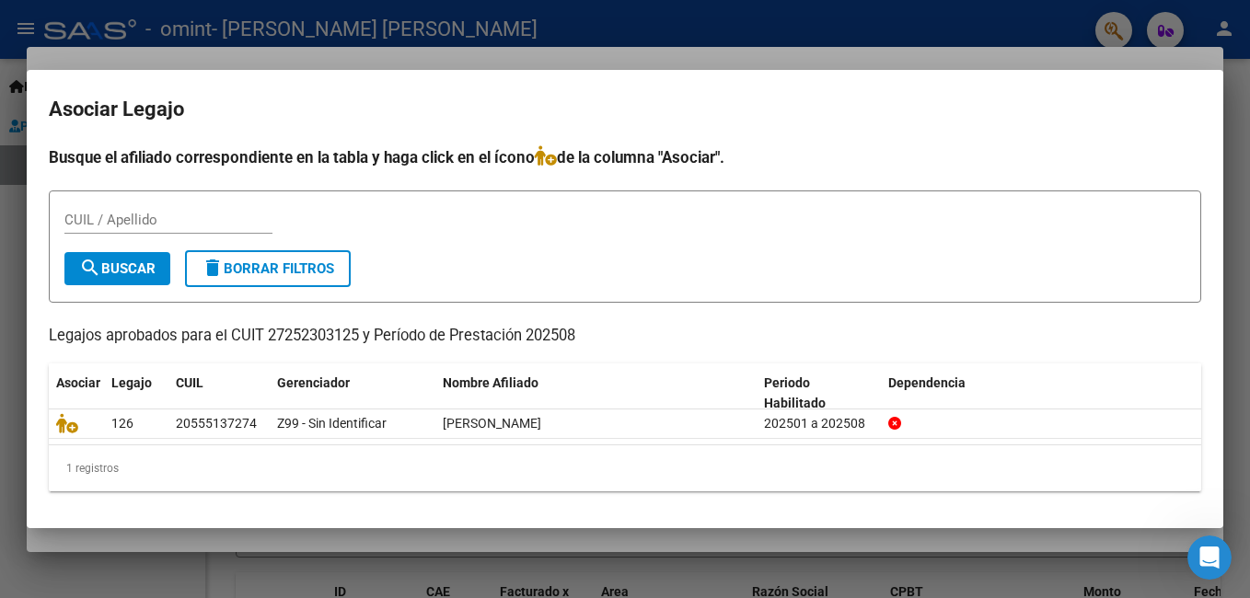
click at [922, 41] on div at bounding box center [625, 299] width 1250 height 598
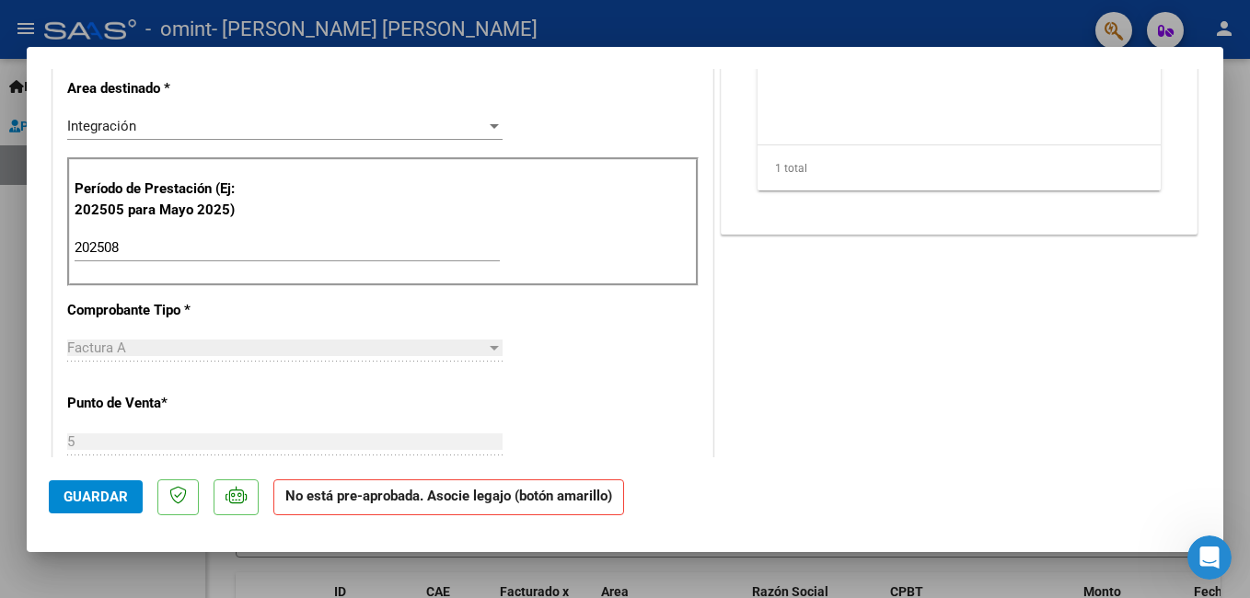
scroll to position [552, 0]
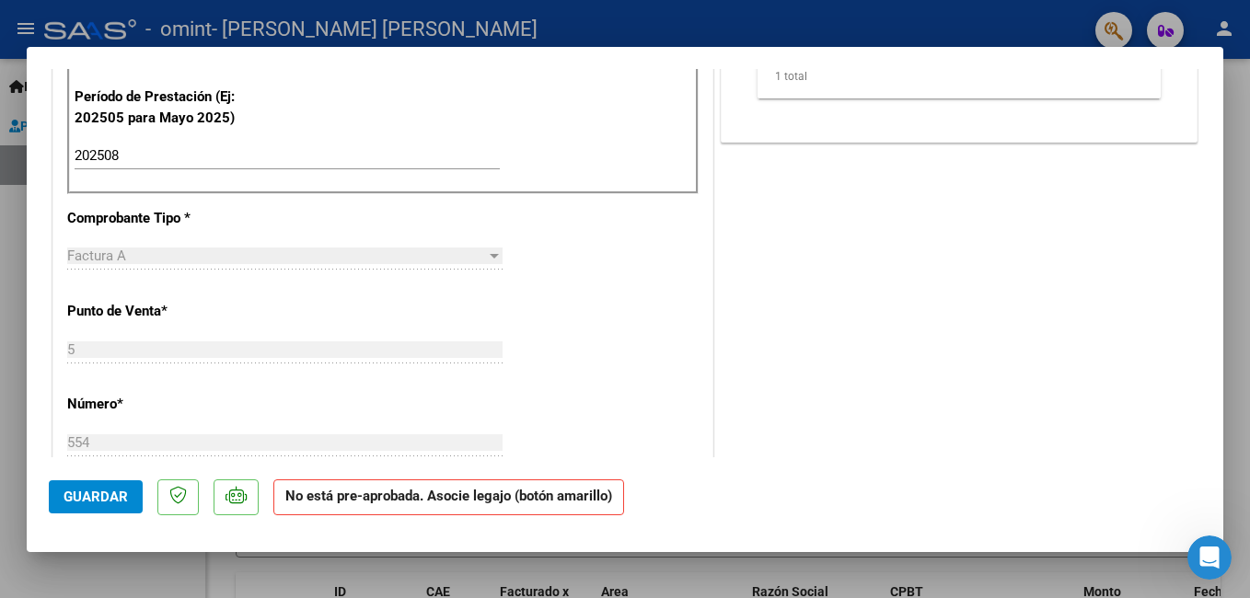
click at [474, 504] on strong "No está pre-aprobada. Asocie legajo (botón amarillo)" at bounding box center [448, 497] width 351 height 36
click at [123, 504] on span "Guardar" at bounding box center [95, 497] width 64 height 17
